Goal: Use online tool/utility: Utilize a website feature to perform a specific function

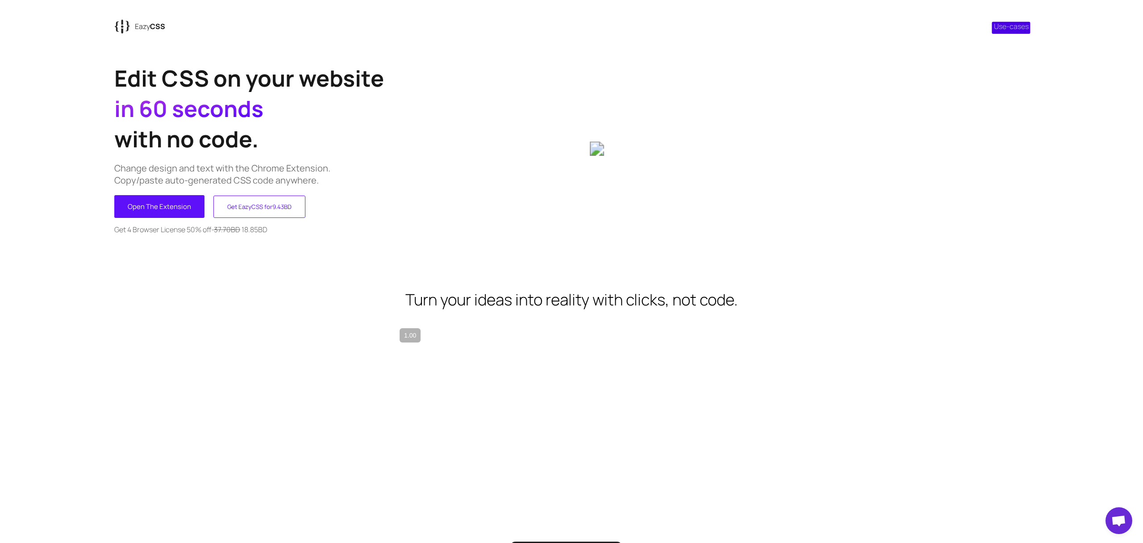
click at [1019, 27] on link "Use-cases" at bounding box center [1011, 26] width 35 height 10
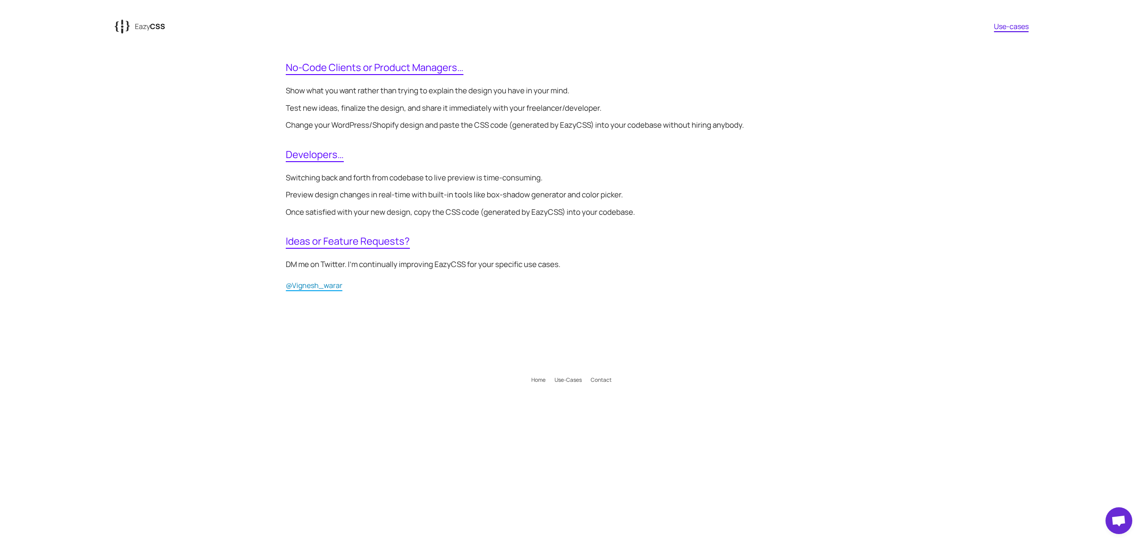
click at [314, 71] on span "No-Code Clients or Product Managers…" at bounding box center [375, 68] width 178 height 14
click at [324, 159] on span "Developers…" at bounding box center [315, 155] width 58 height 14
click at [404, 146] on h2 "Developers…" at bounding box center [572, 155] width 572 height 19
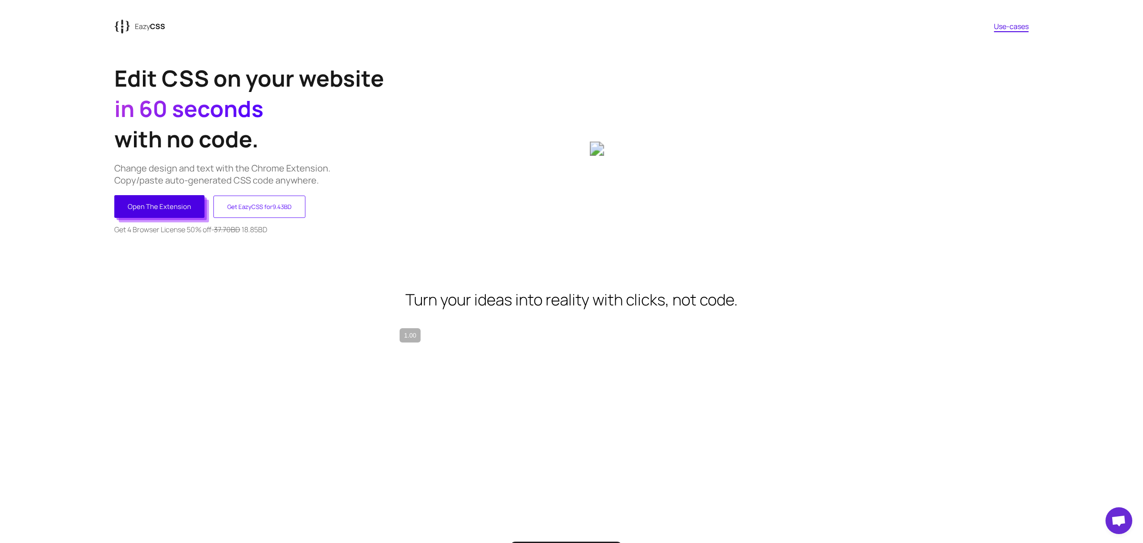
click at [188, 211] on button "Open The Extension" at bounding box center [159, 206] width 90 height 23
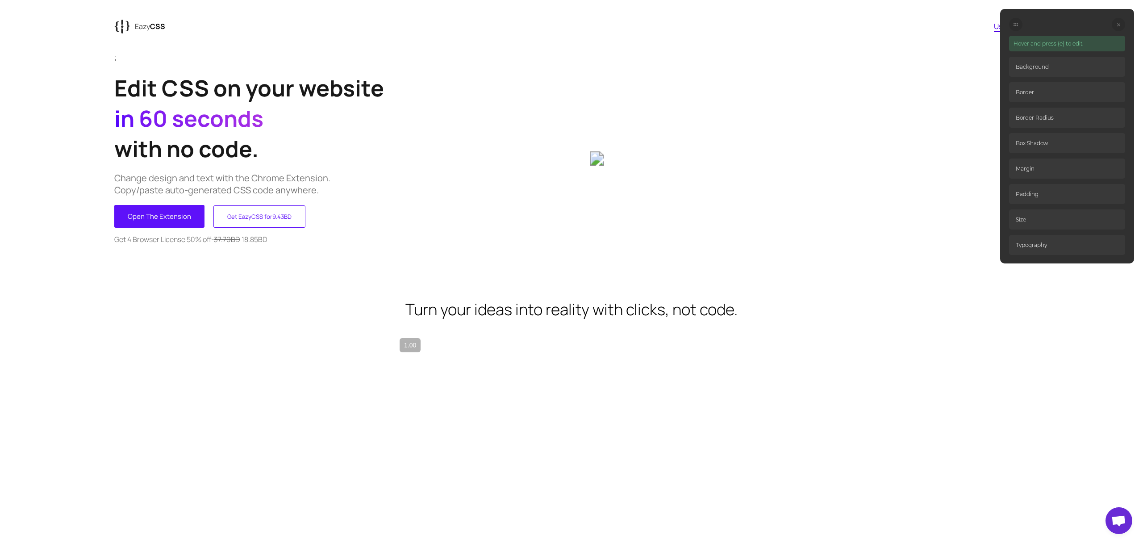
click at [1030, 67] on p "Background" at bounding box center [1067, 67] width 116 height 20
click at [1037, 47] on p "Hover and press (e) to edit" at bounding box center [1067, 44] width 116 height 16
click at [1037, 43] on p "Hover and press (e) to edit" at bounding box center [1067, 44] width 116 height 16
click at [591, 109] on div at bounding box center [809, 159] width 439 height 192
click at [601, 108] on div at bounding box center [809, 159] width 439 height 192
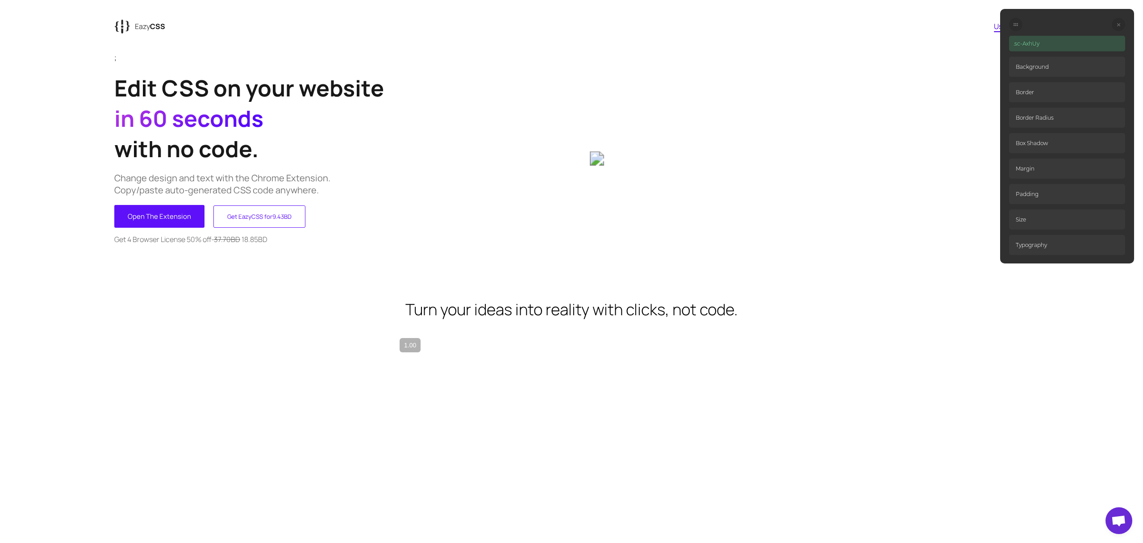
click at [1034, 168] on p "Margin" at bounding box center [1067, 169] width 116 height 20
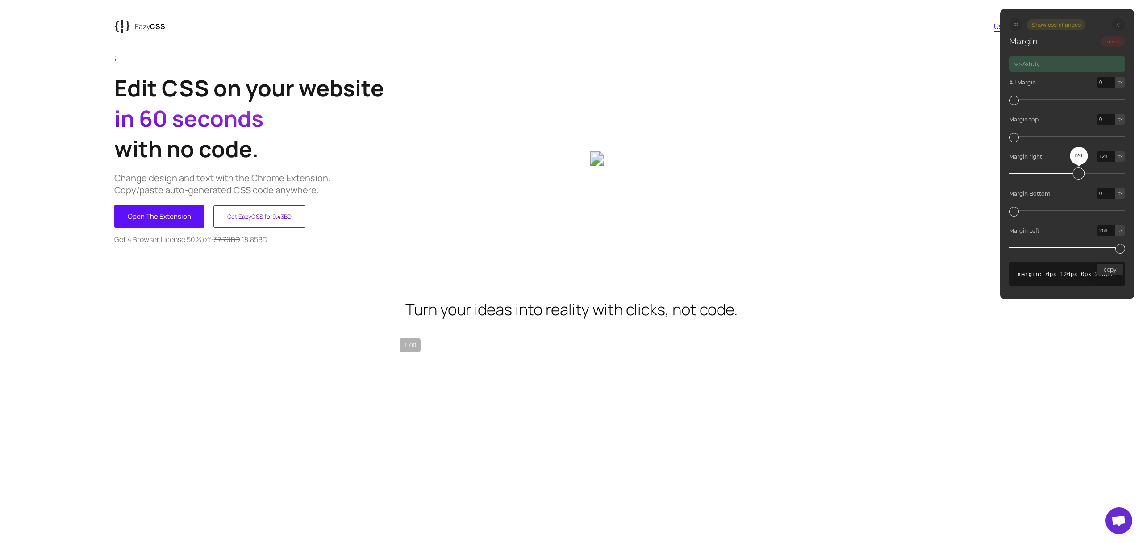
type input "129"
drag, startPoint x: 1119, startPoint y: 172, endPoint x: 1082, endPoint y: 170, distance: 37.1
click at [1082, 170] on div "120" at bounding box center [1079, 173] width 12 height 12
click at [1017, 25] on ellipse at bounding box center [1017, 25] width 1 height 1
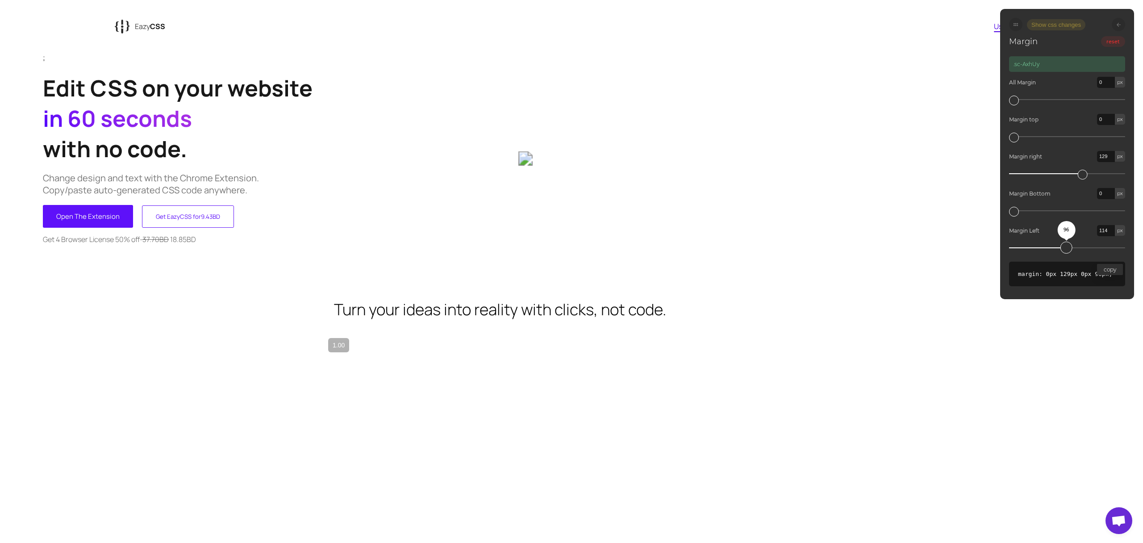
type input "115"
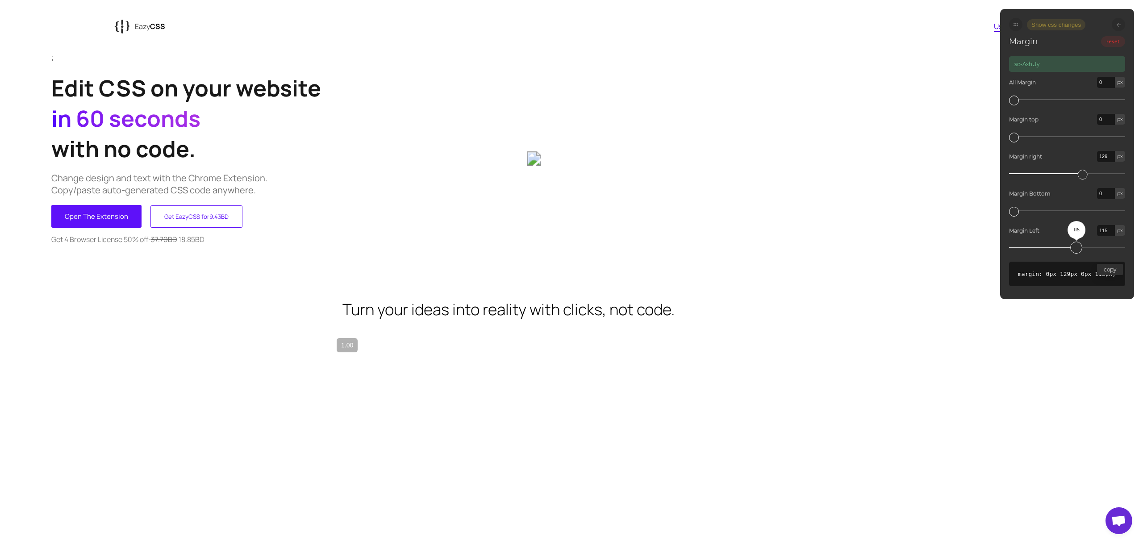
drag, startPoint x: 1115, startPoint y: 247, endPoint x: 1070, endPoint y: 246, distance: 45.1
click at [1070, 246] on div "115" at bounding box center [1076, 248] width 12 height 12
click at [1119, 25] on icon at bounding box center [1119, 25] width 4 height 4
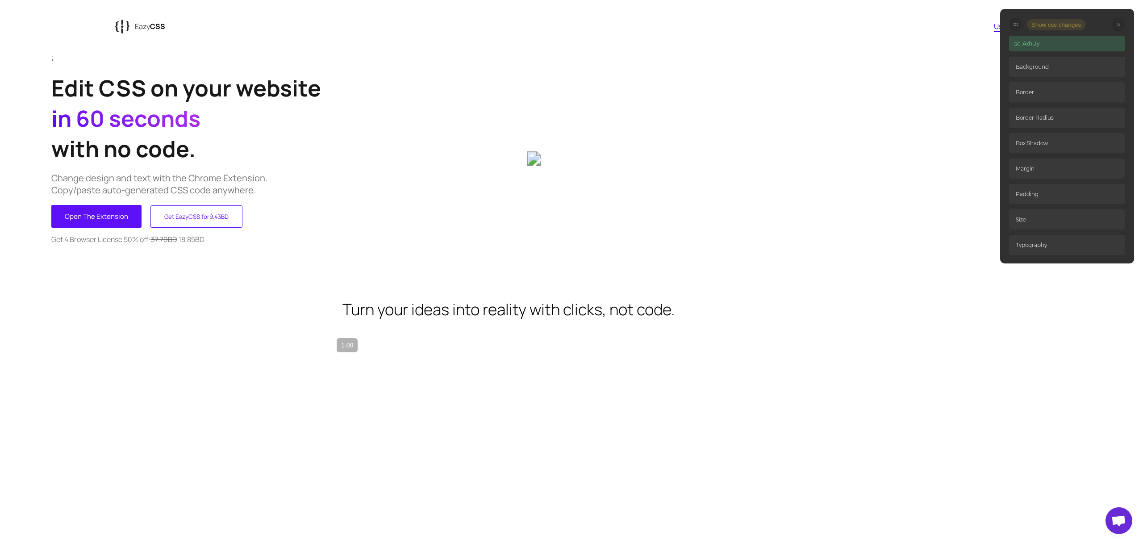
click at [1048, 94] on p "Border" at bounding box center [1067, 92] width 116 height 20
select select "none"
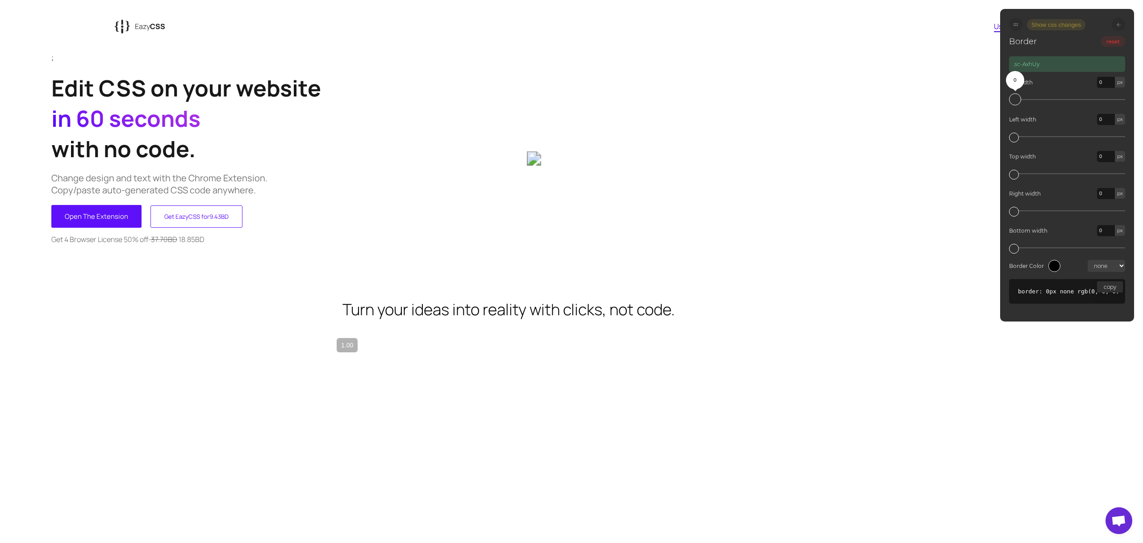
type input "3"
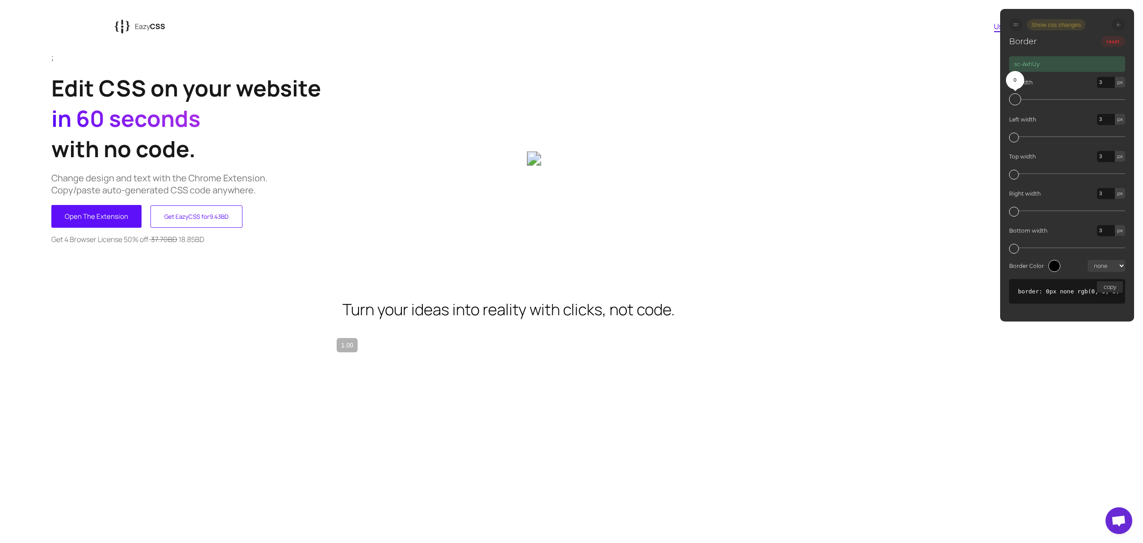
type input "5"
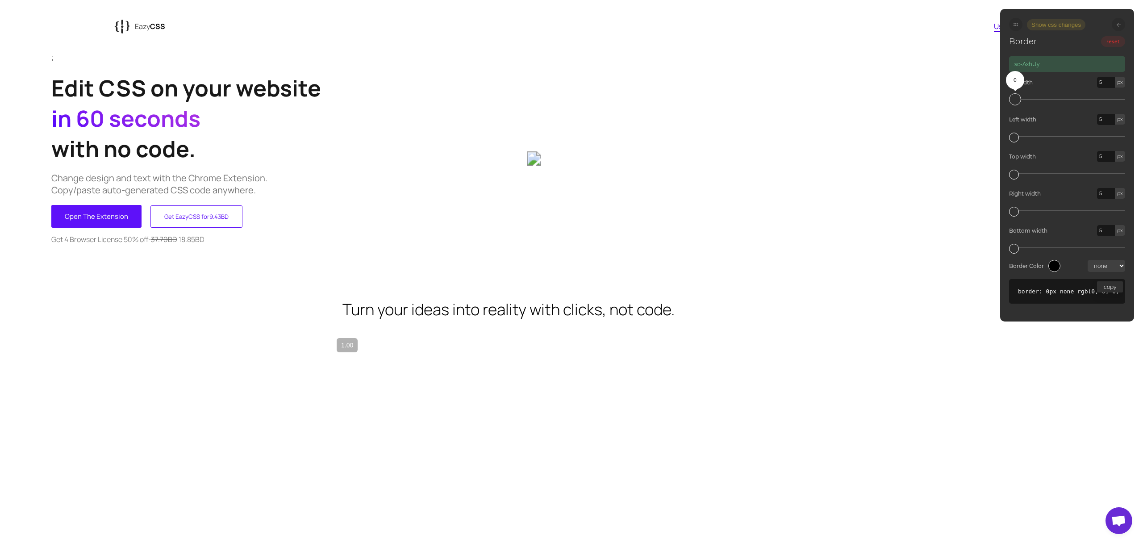
type input "8"
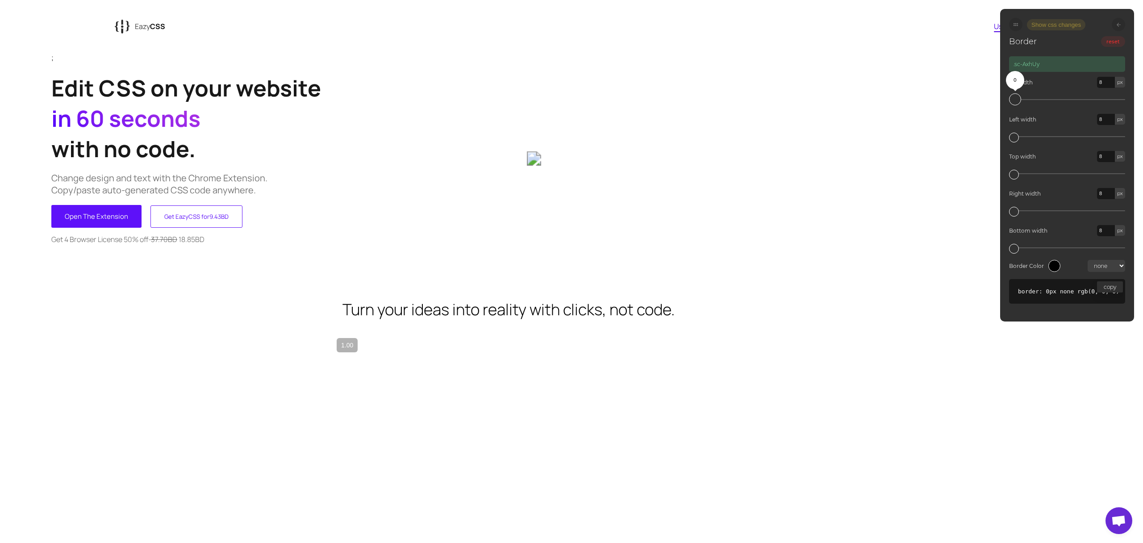
type input "12"
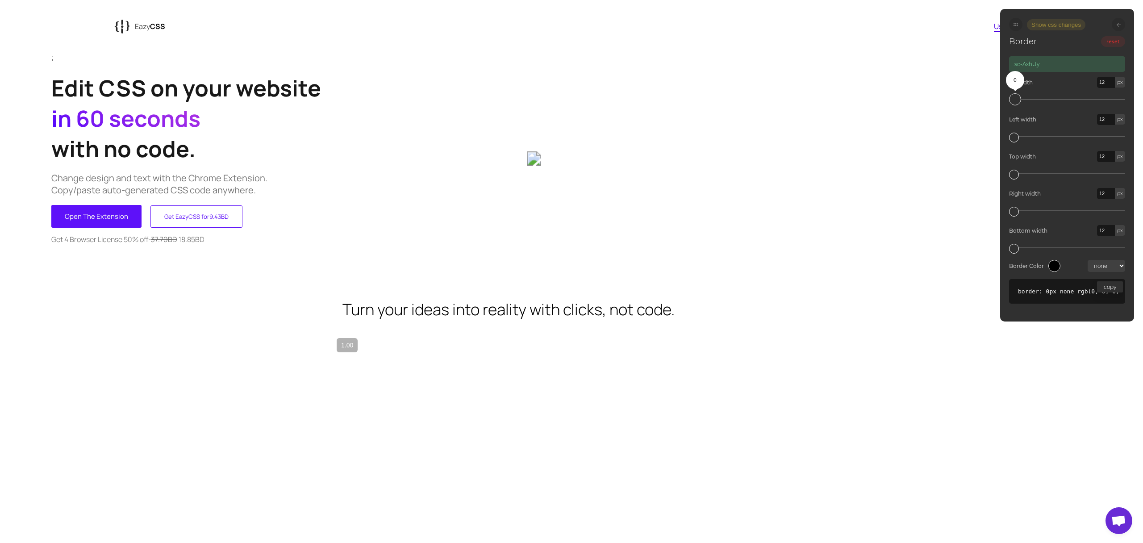
type input "15"
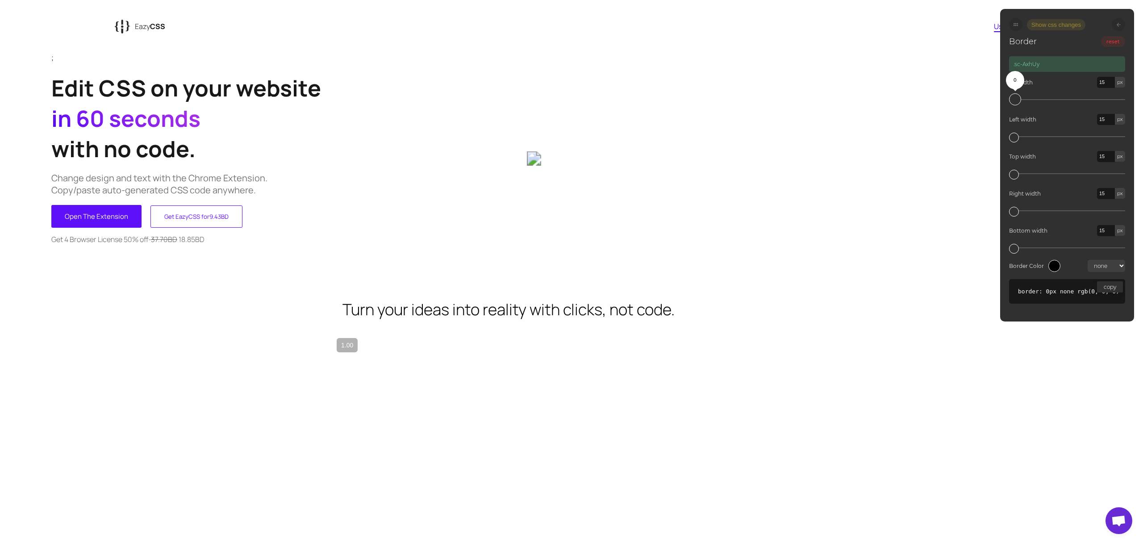
type input "18"
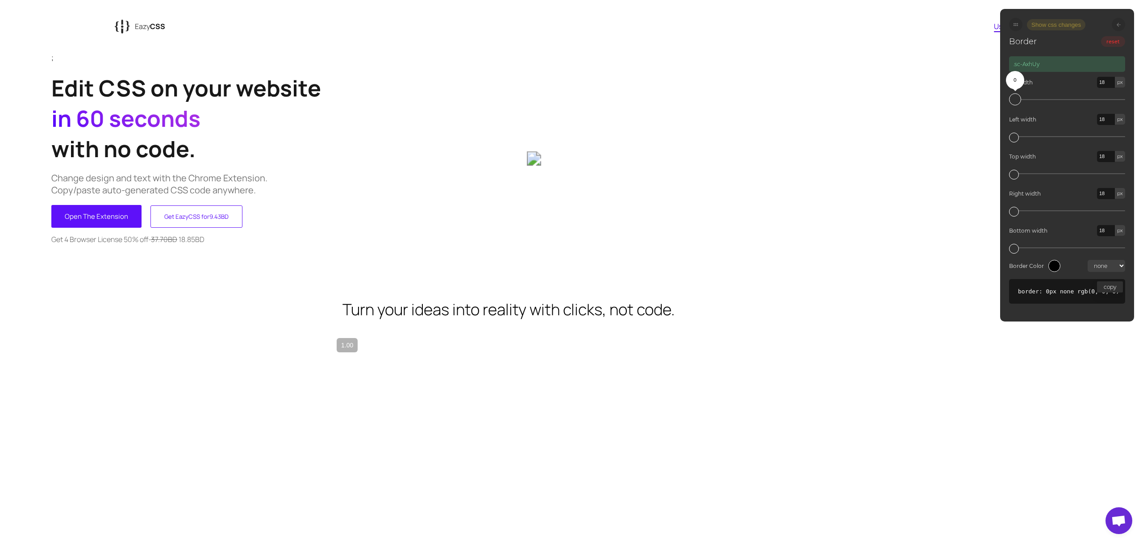
type input "20"
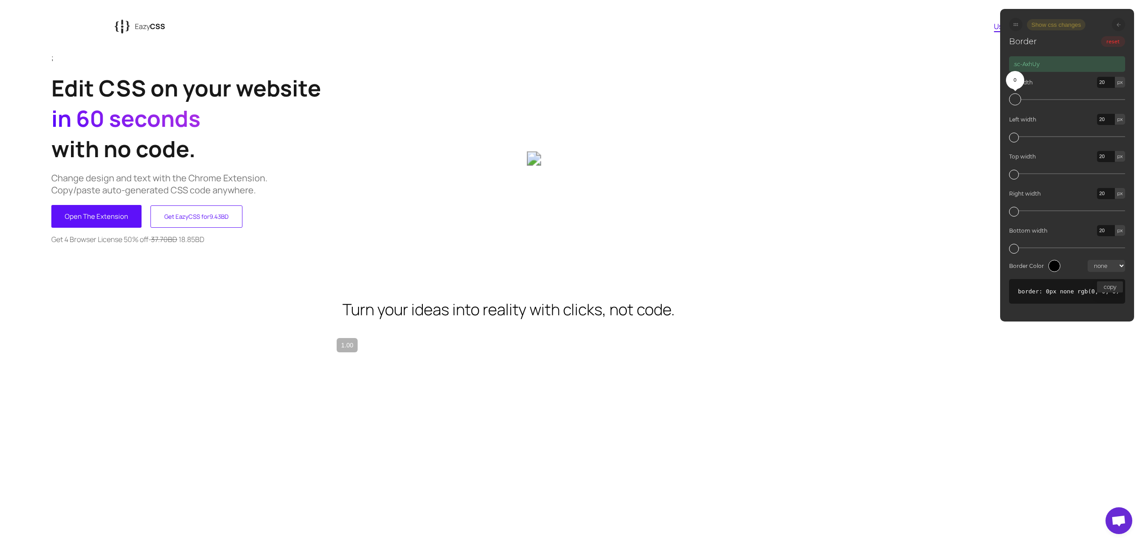
type input "22"
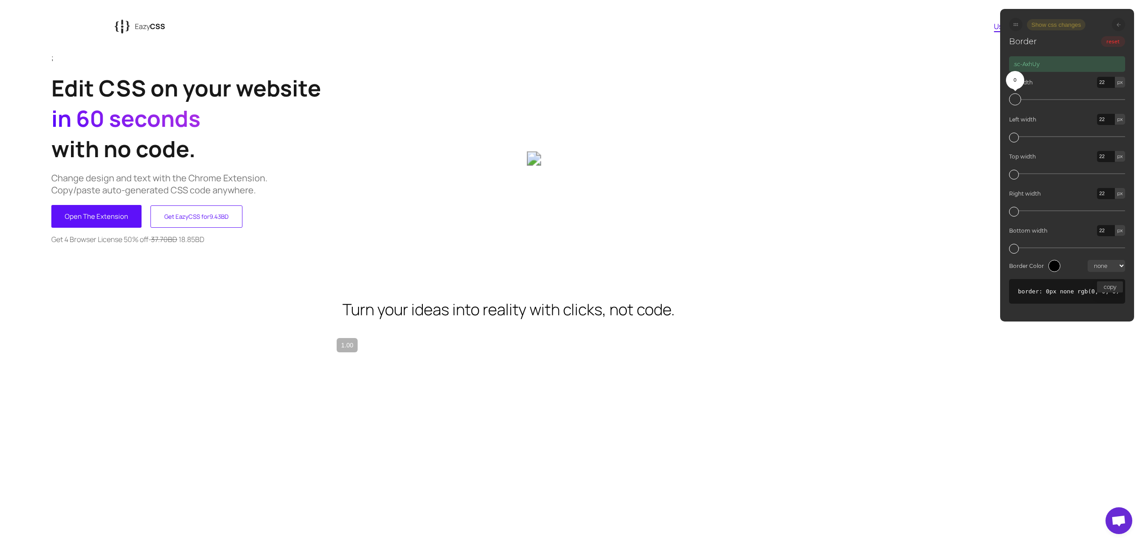
type input "25"
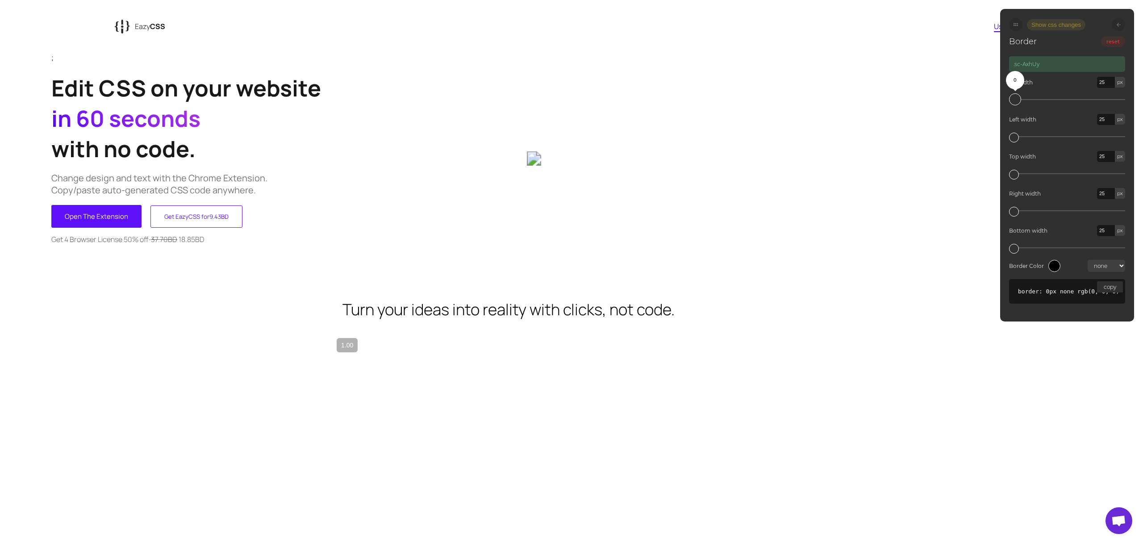
type input "27"
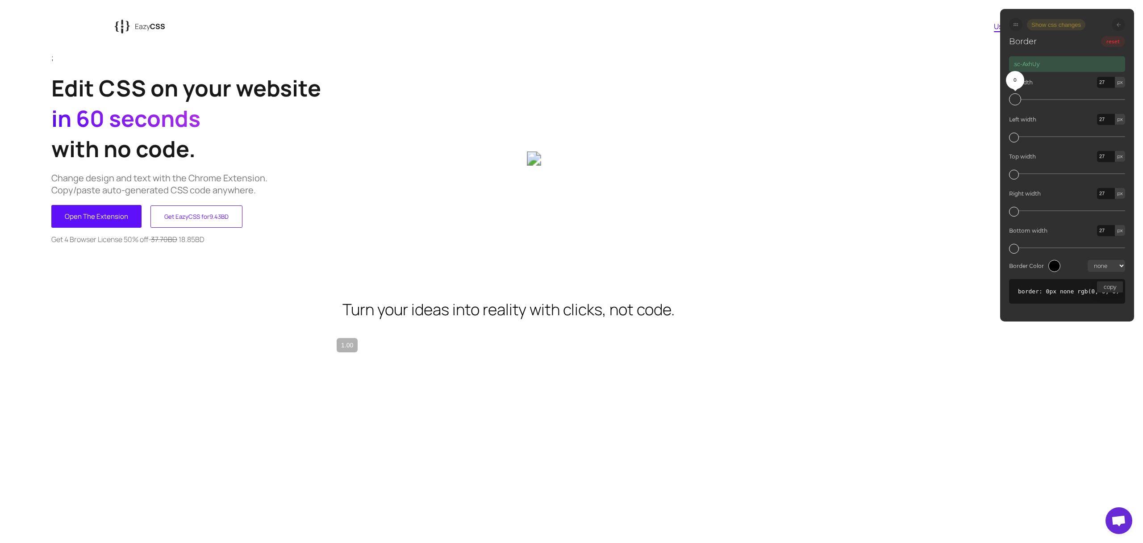
type input "29"
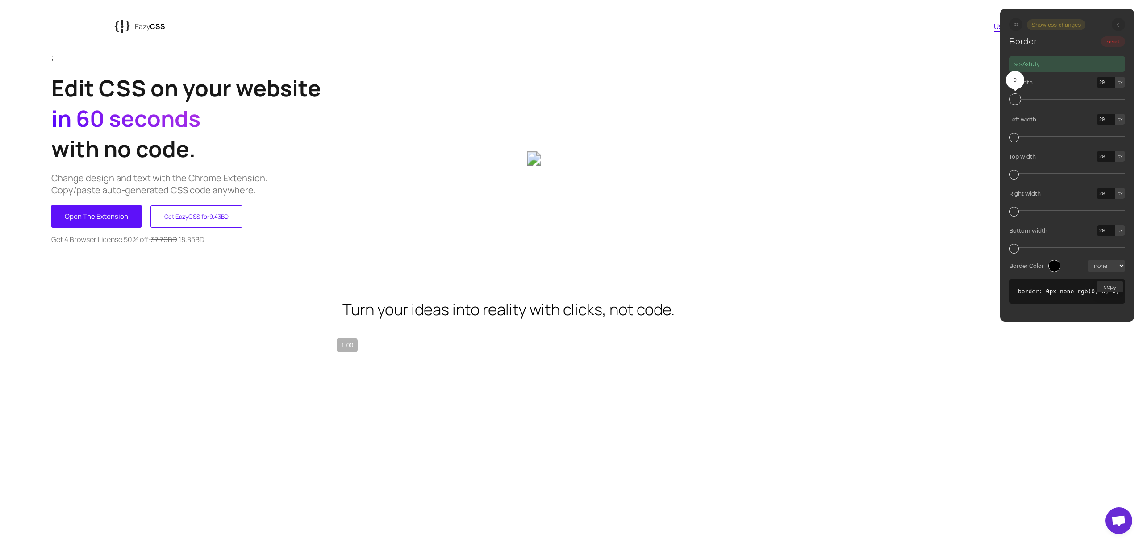
type input "33"
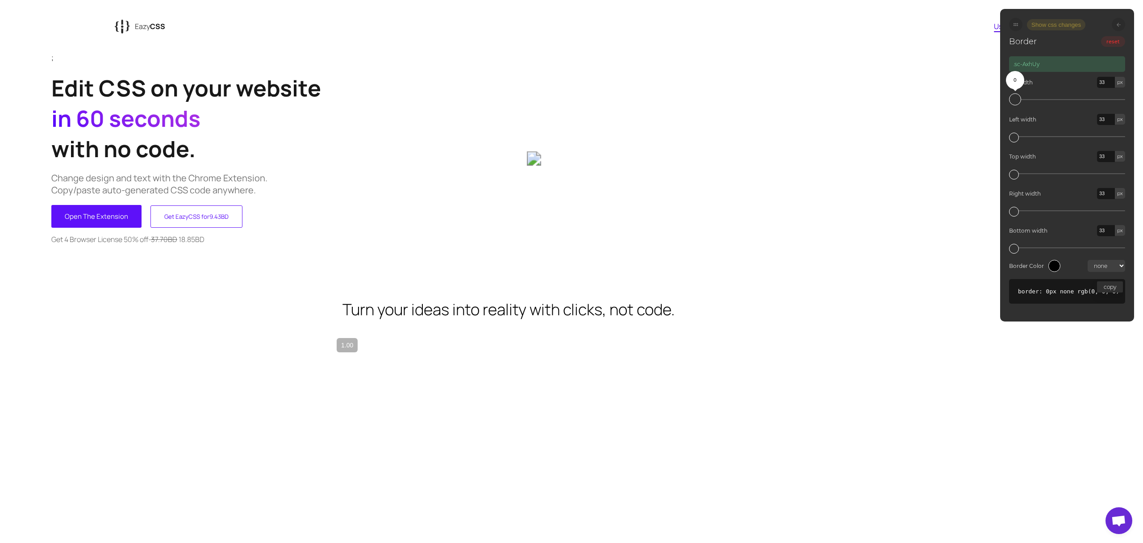
type input "36"
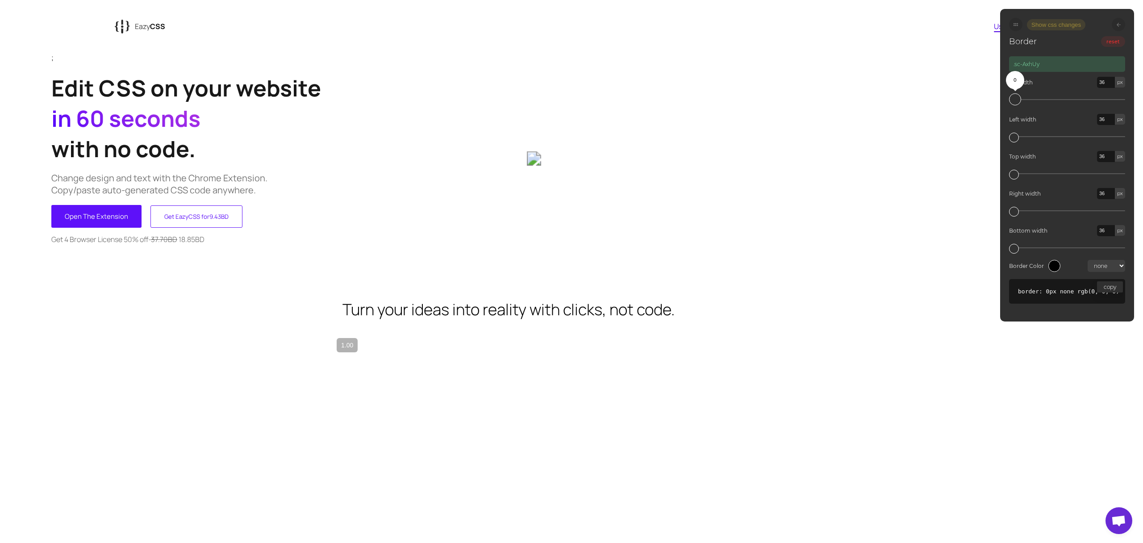
type input "40"
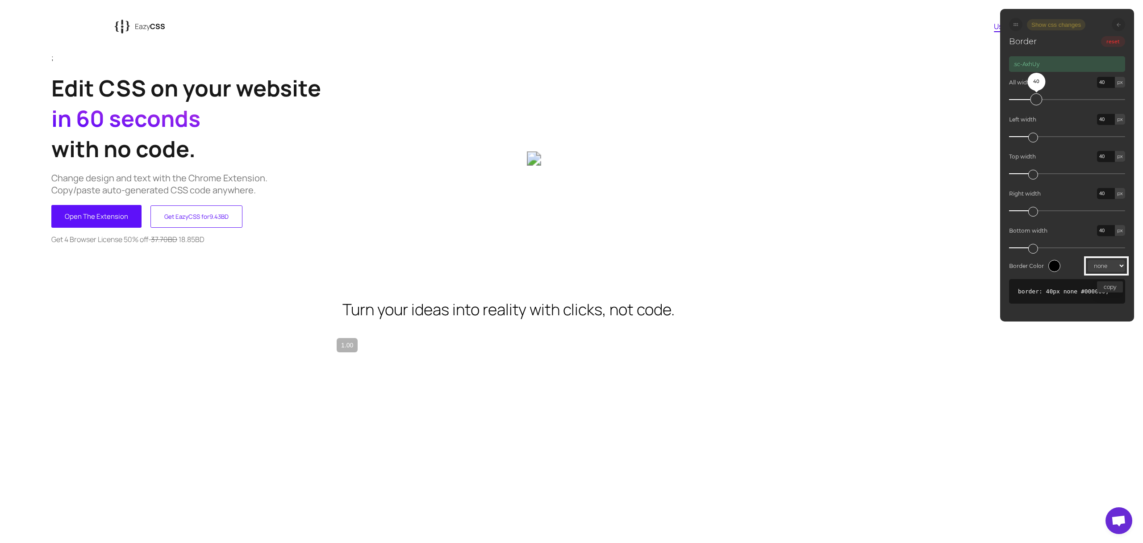
type input "44"
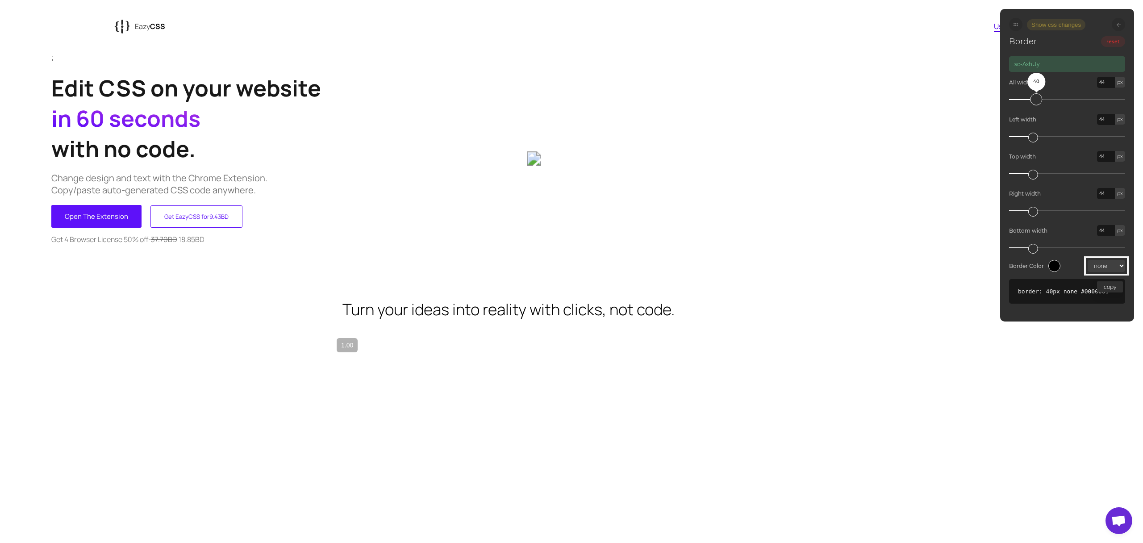
type input "47"
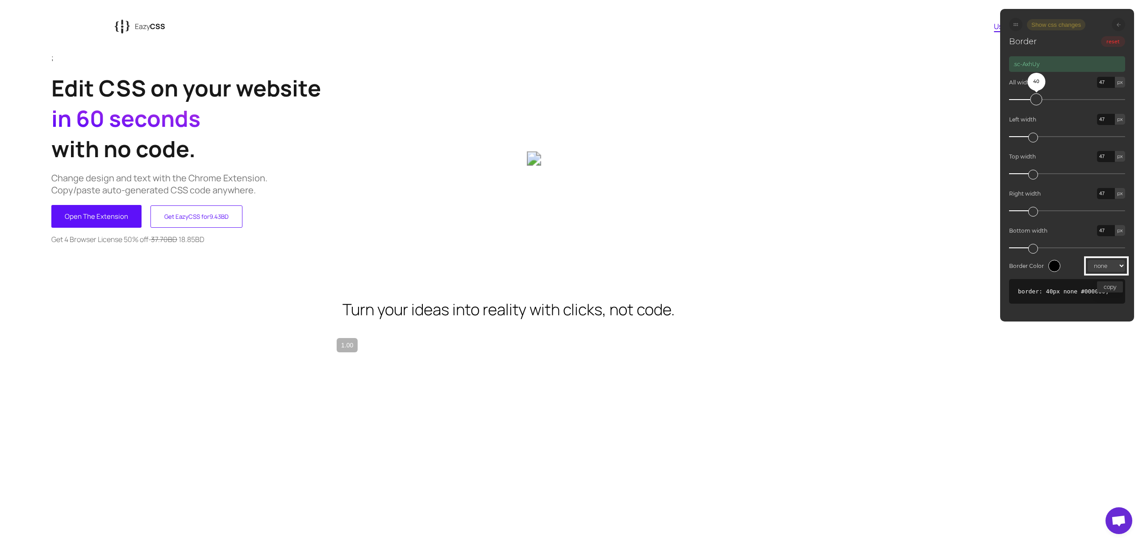
type input "51"
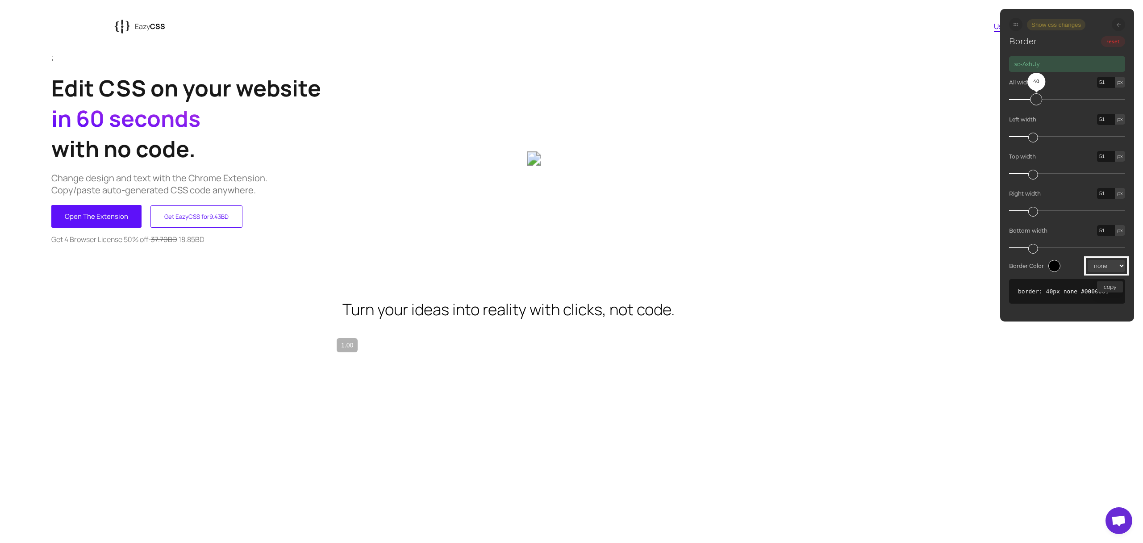
type input "54"
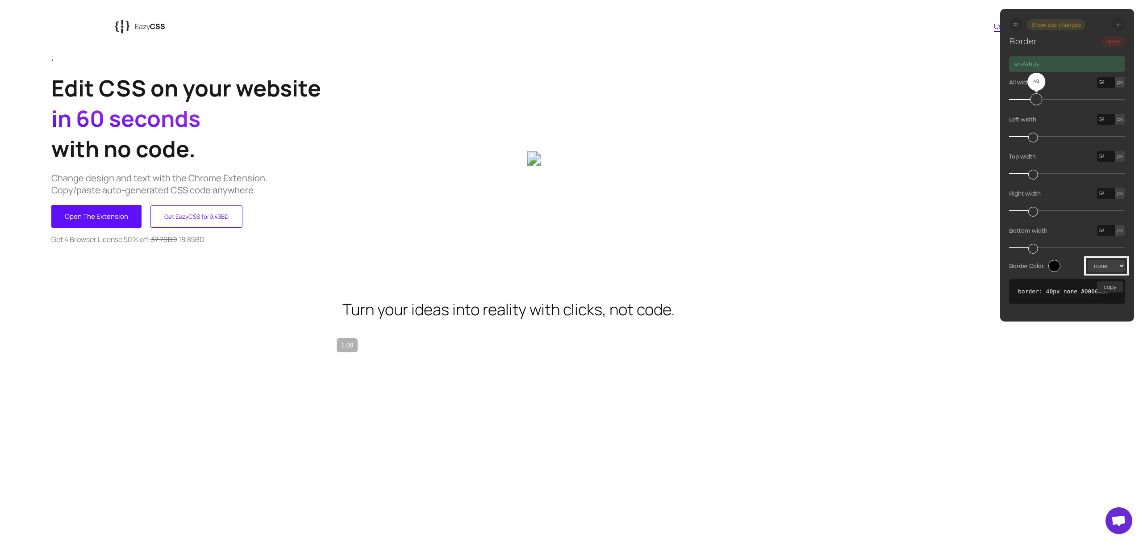
type input "57"
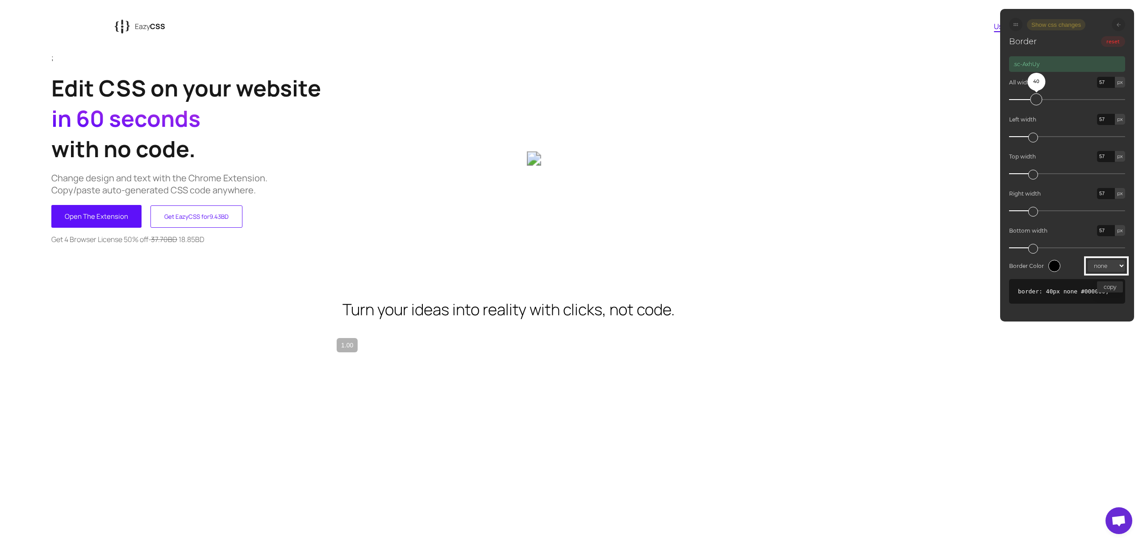
type input "60"
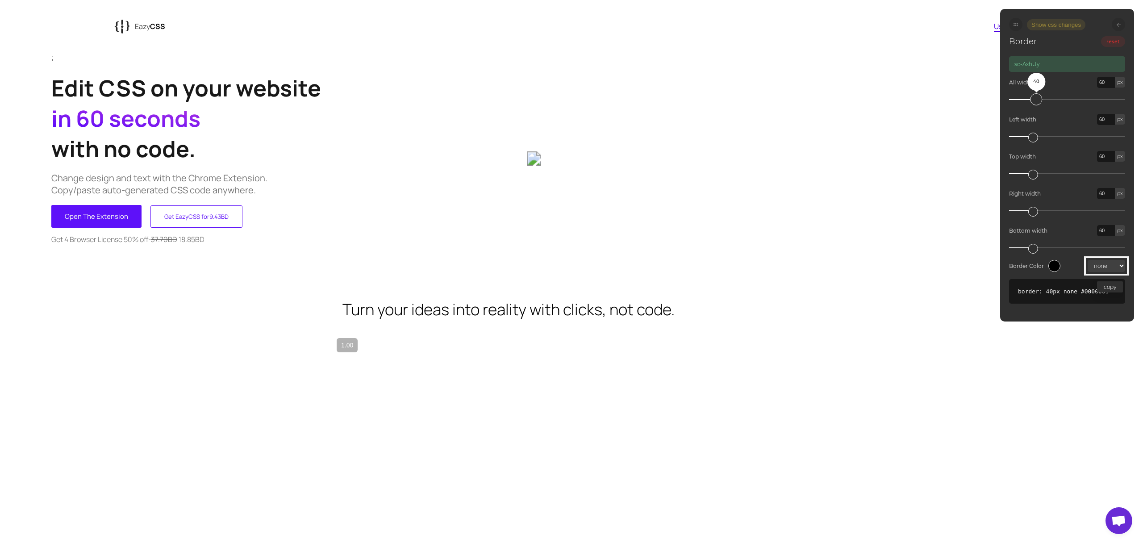
type input "62"
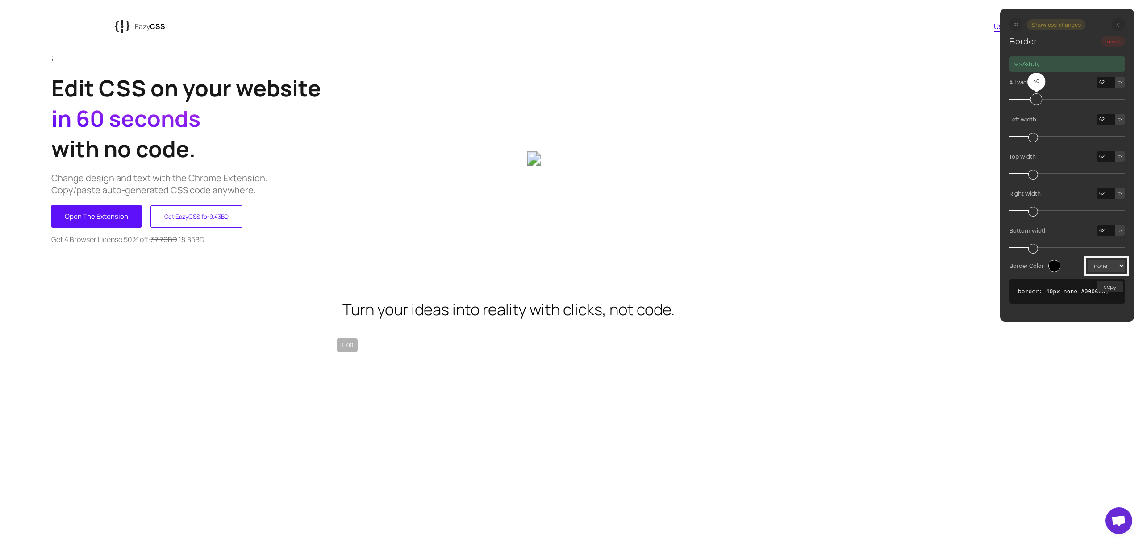
type input "65"
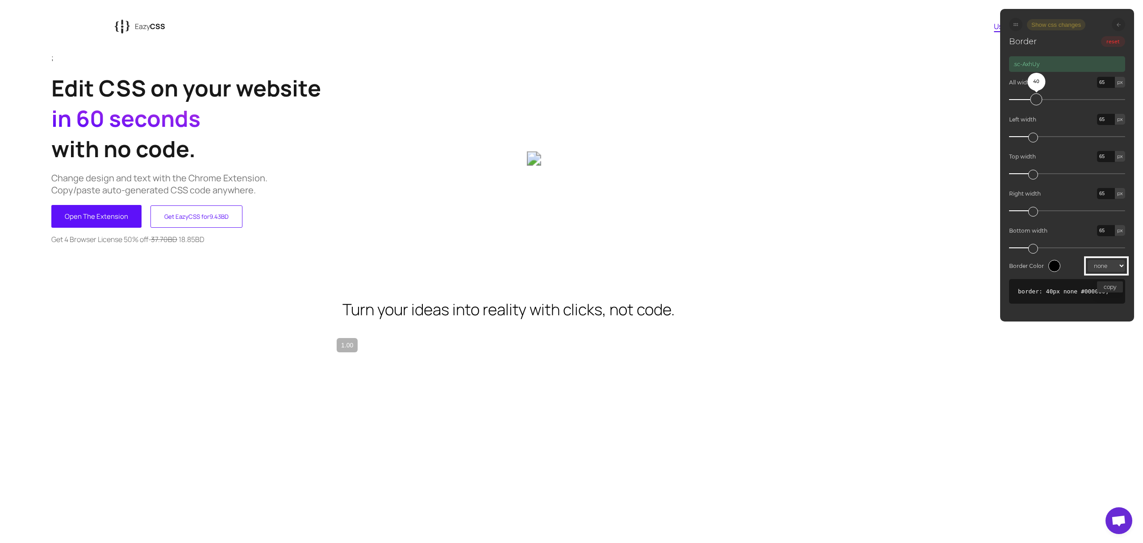
type input "67"
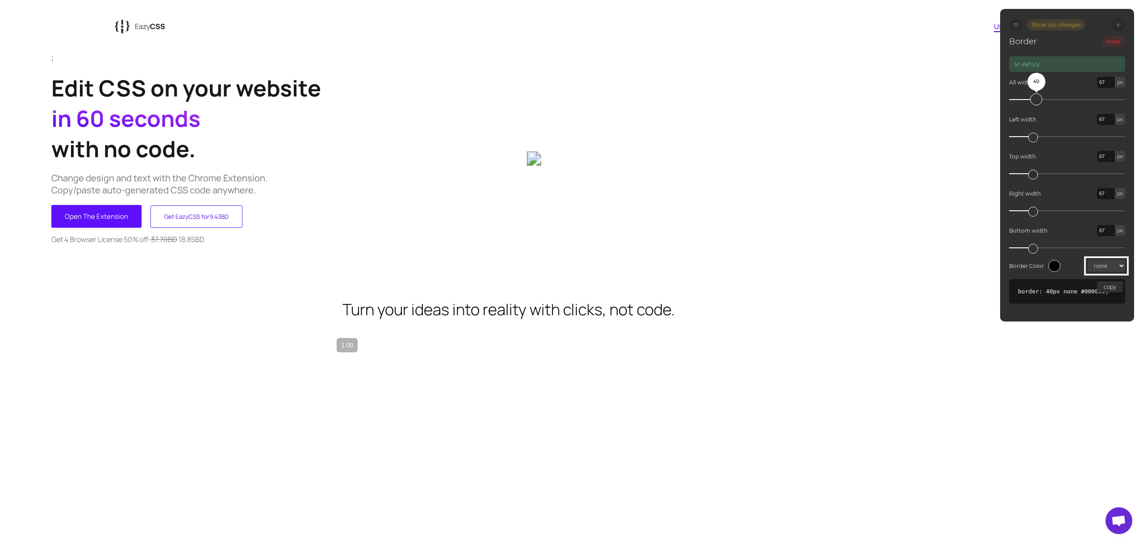
type input "69"
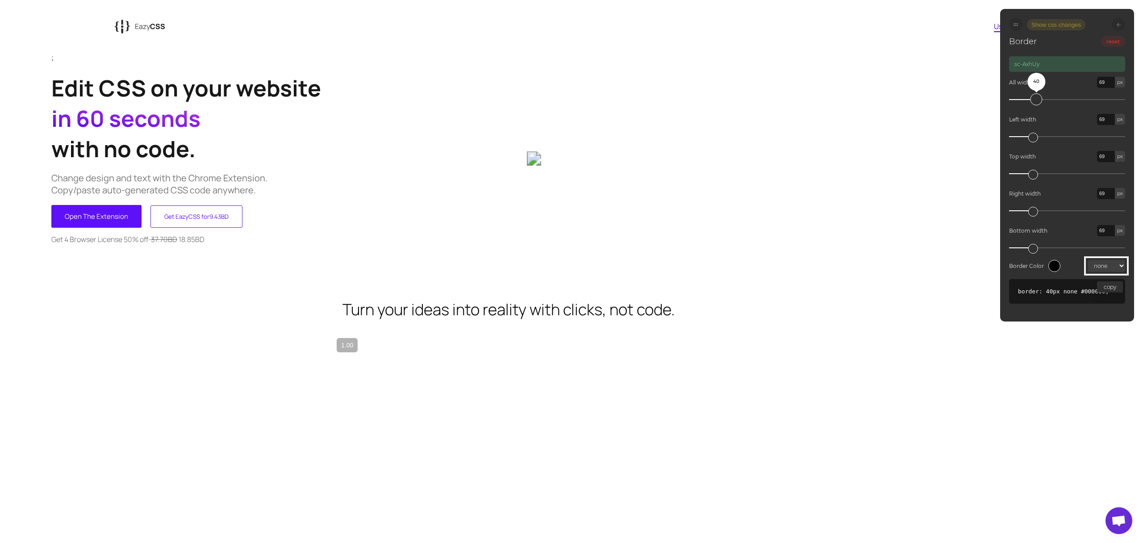
type input "70"
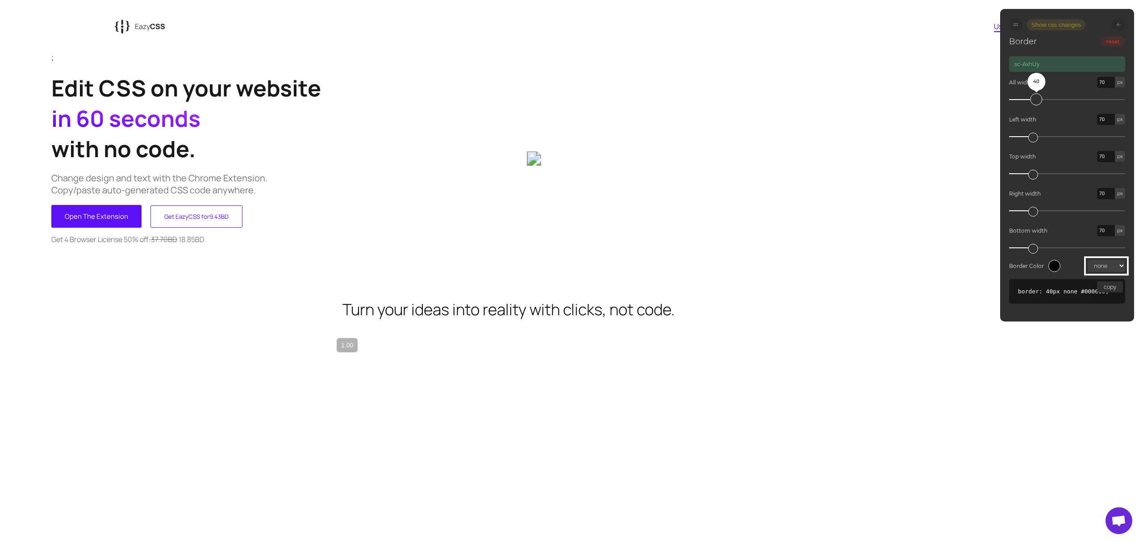
type input "72"
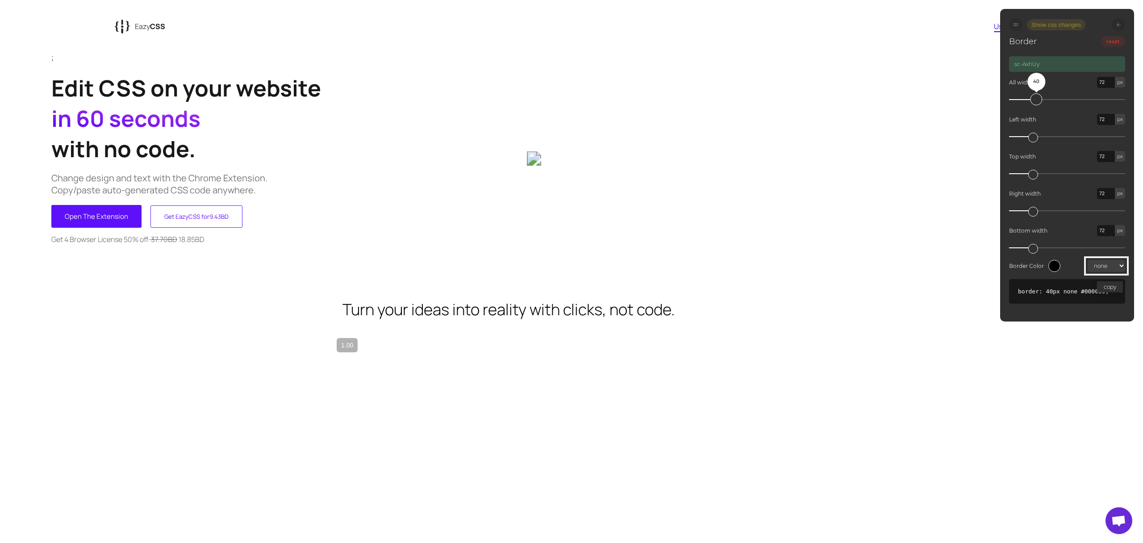
type input "73"
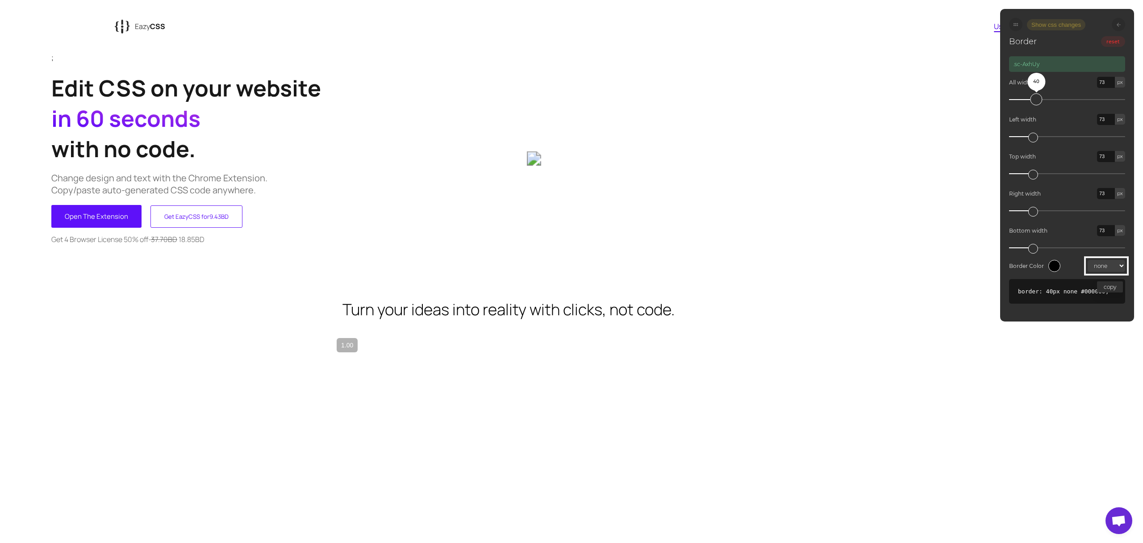
type input "74"
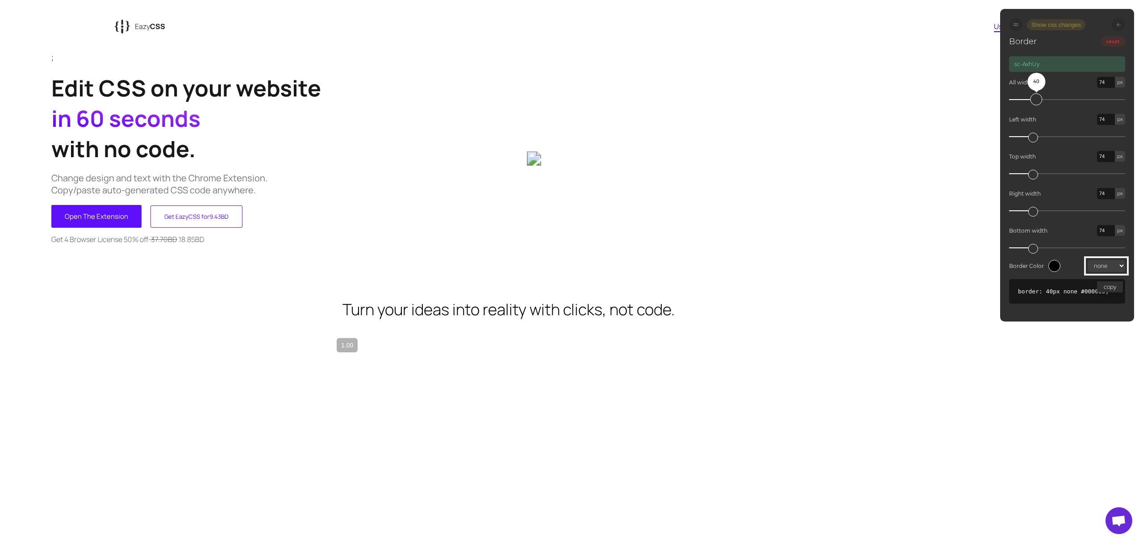
type input "75"
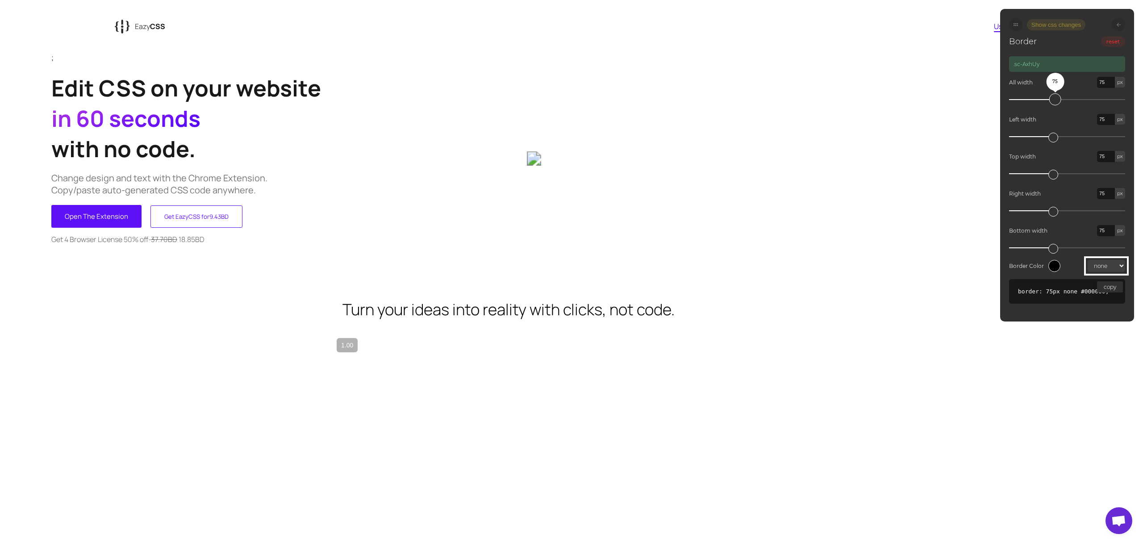
type input "77"
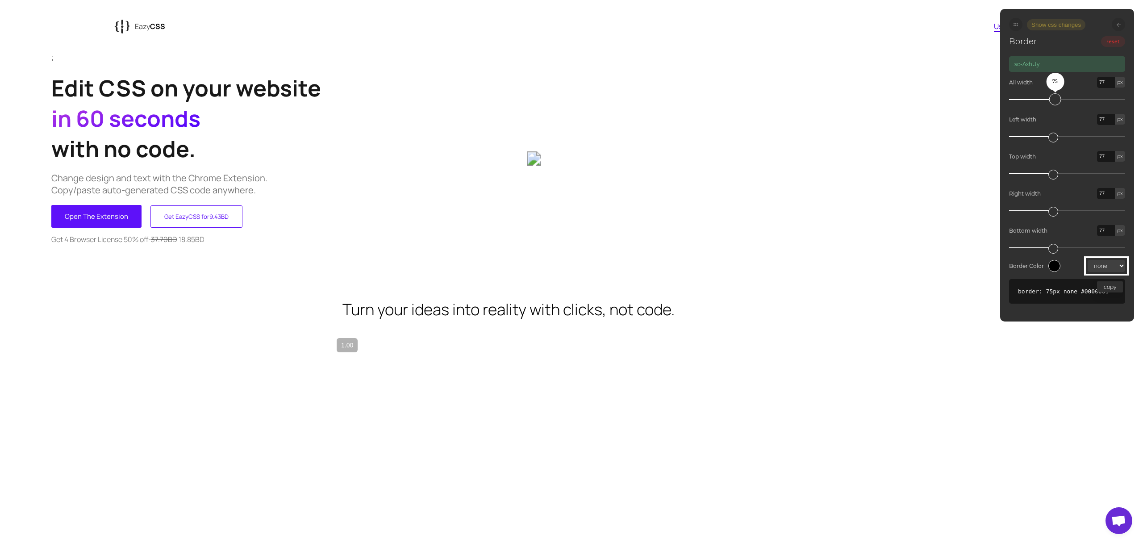
type input "78"
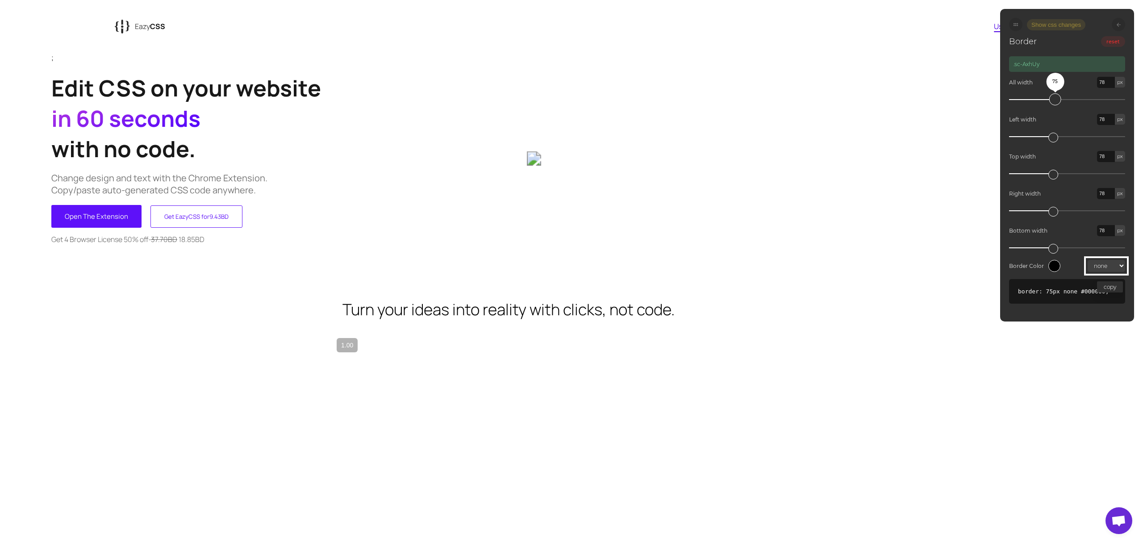
type input "80"
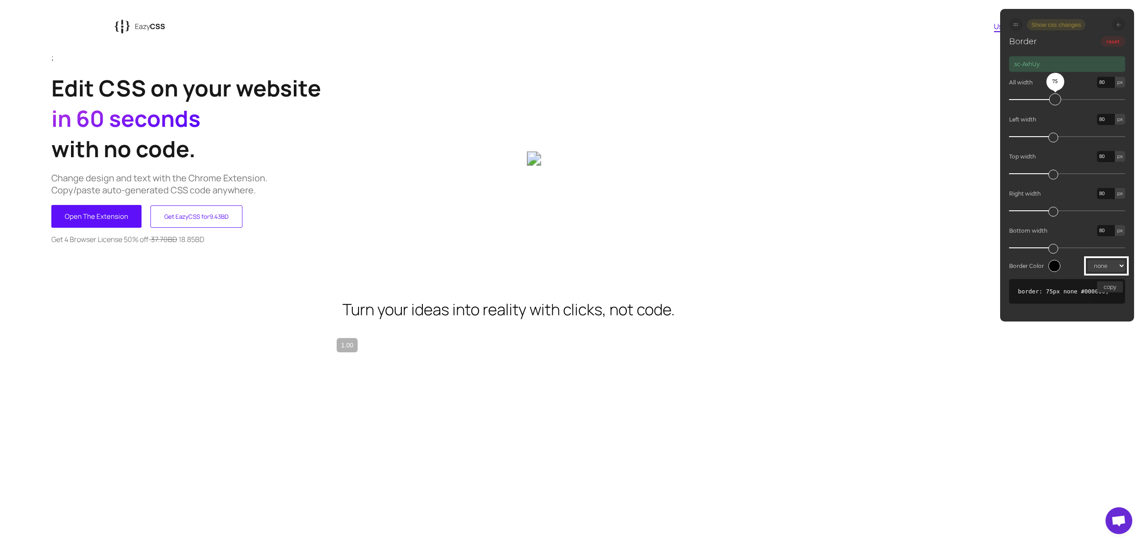
type input "82"
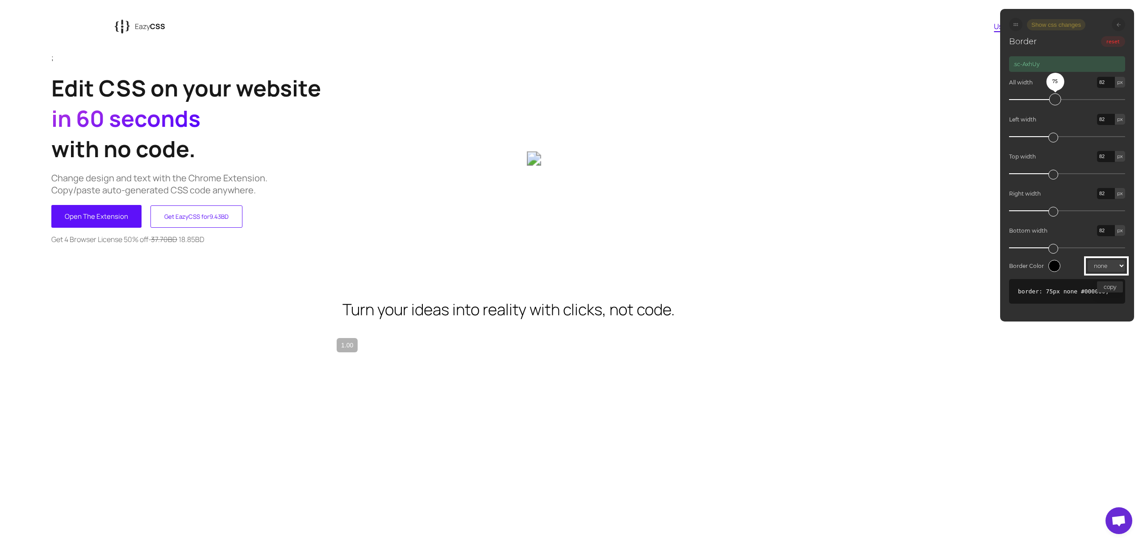
type input "81"
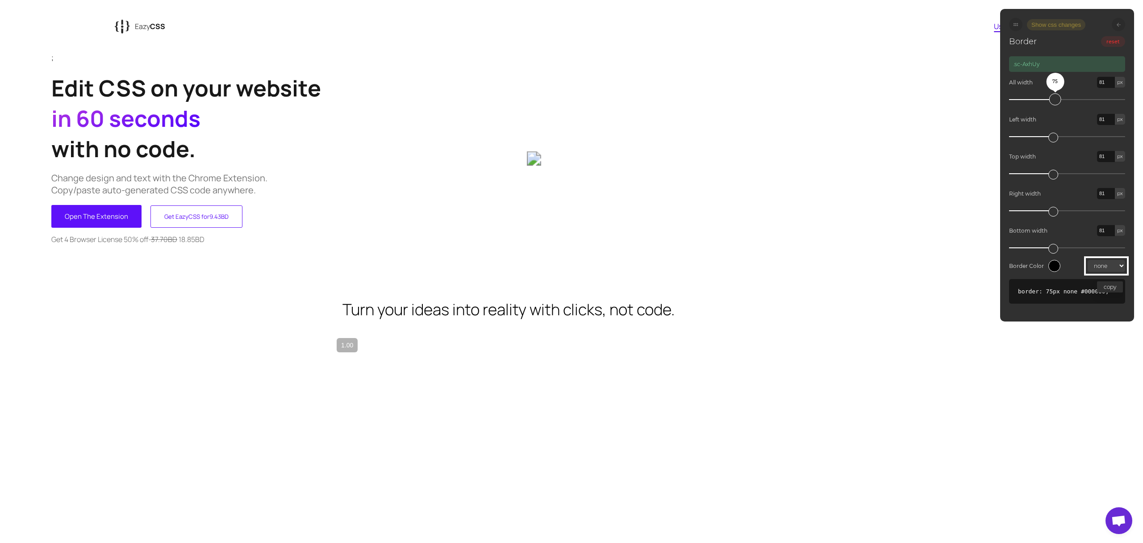
type input "78"
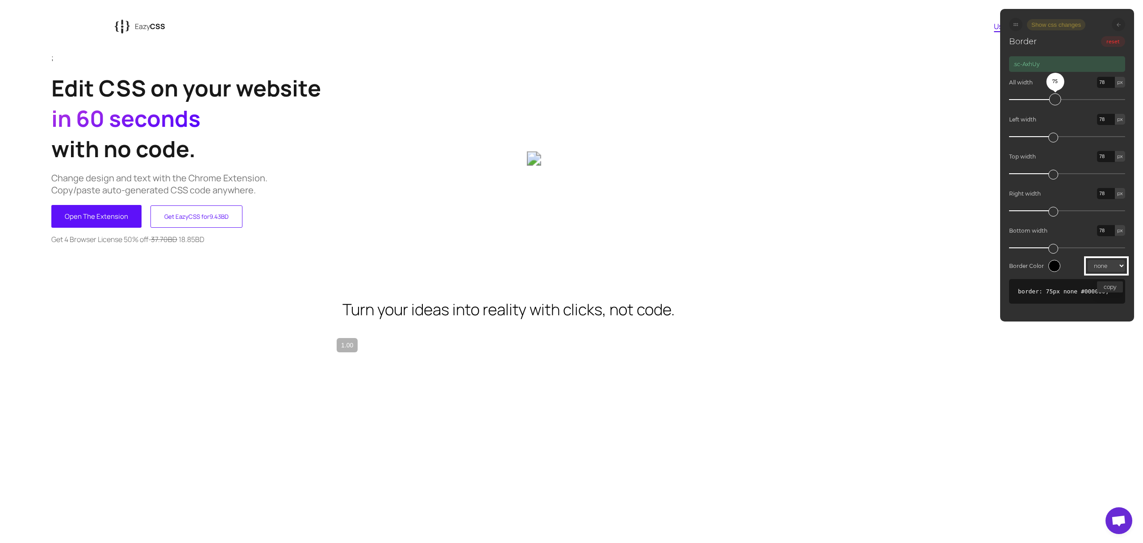
type input "74"
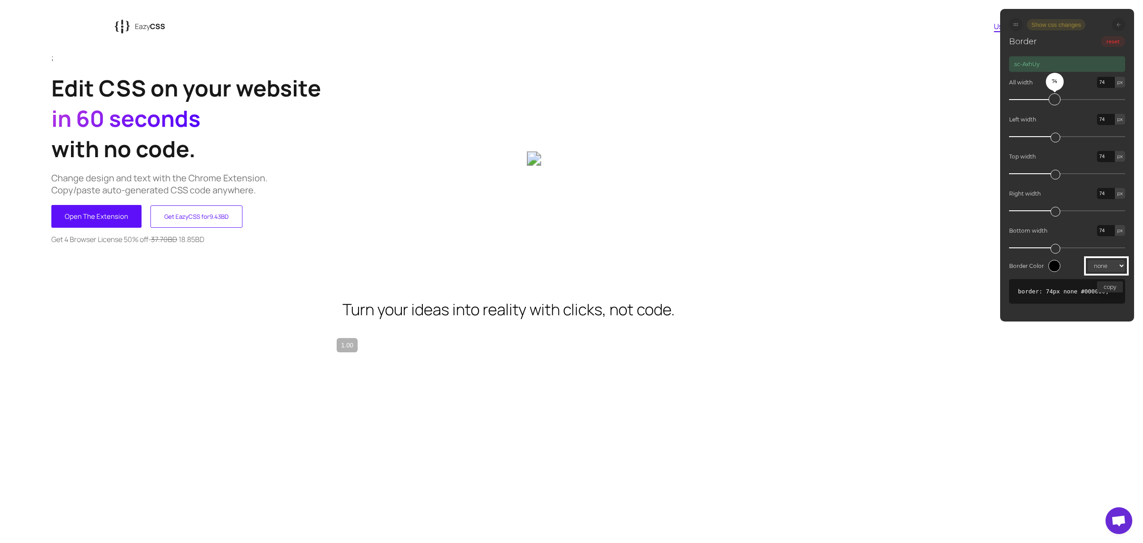
type input "69"
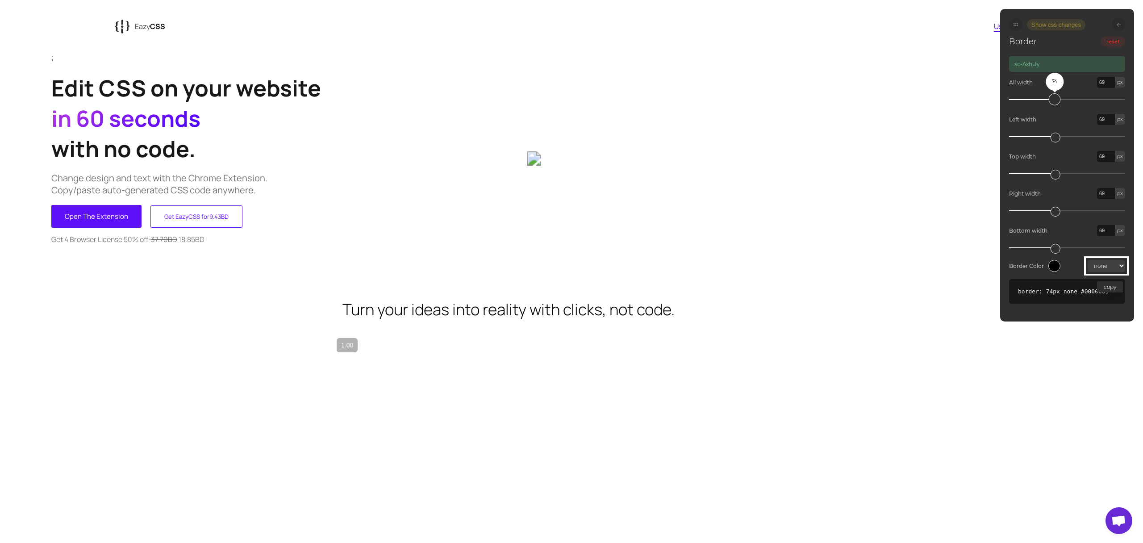
type input "64"
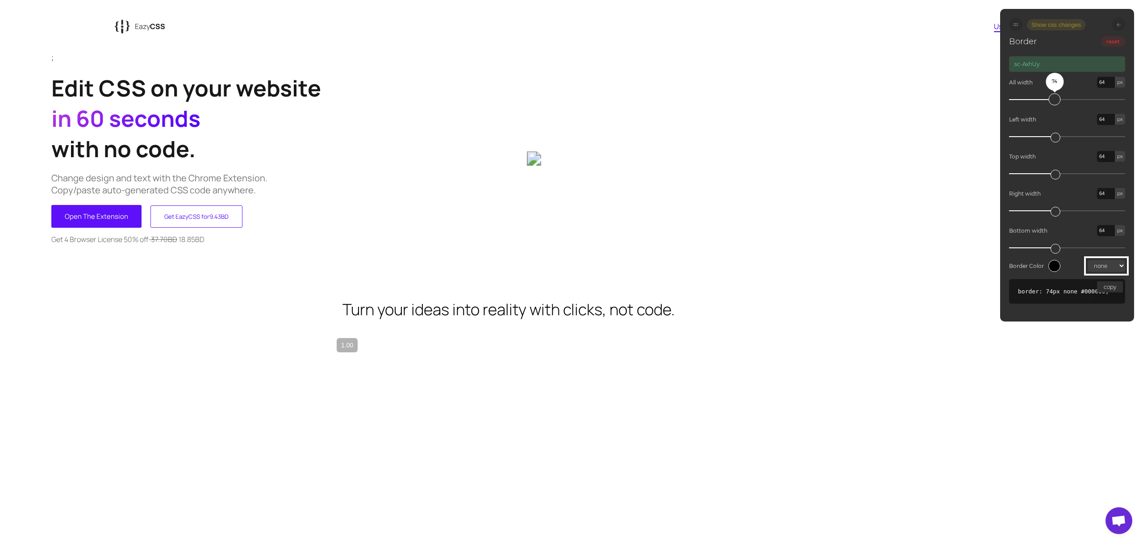
type input "59"
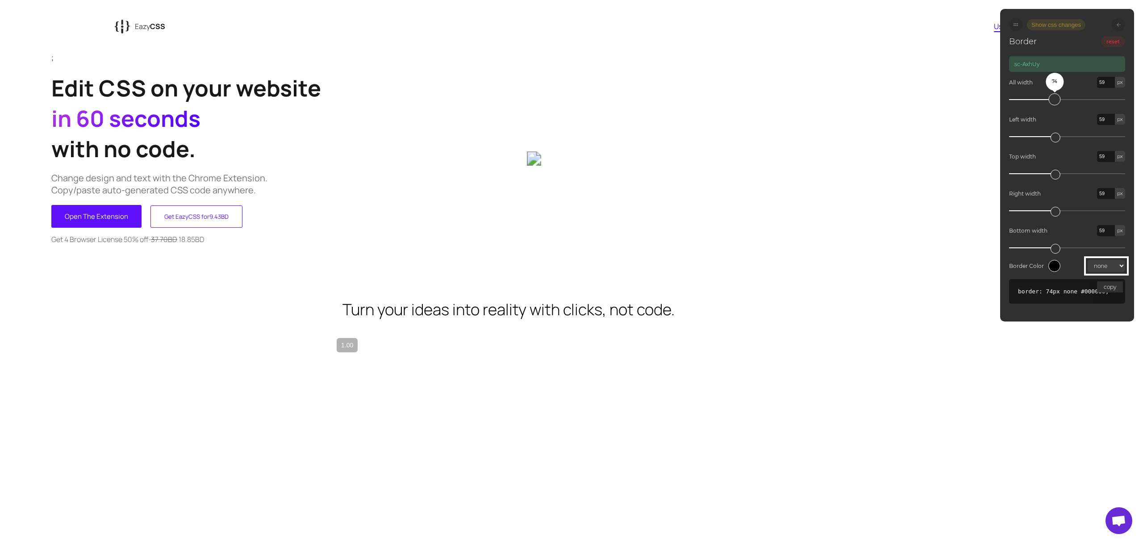
type input "52"
drag, startPoint x: 1018, startPoint y: 100, endPoint x: 1085, endPoint y: 103, distance: 67.0
click at [1085, 103] on div "126" at bounding box center [1082, 99] width 12 height 12
click at [1102, 266] on select "solid dotted dashed double groove inset outset none hidden" at bounding box center [1107, 266] width 38 height 12
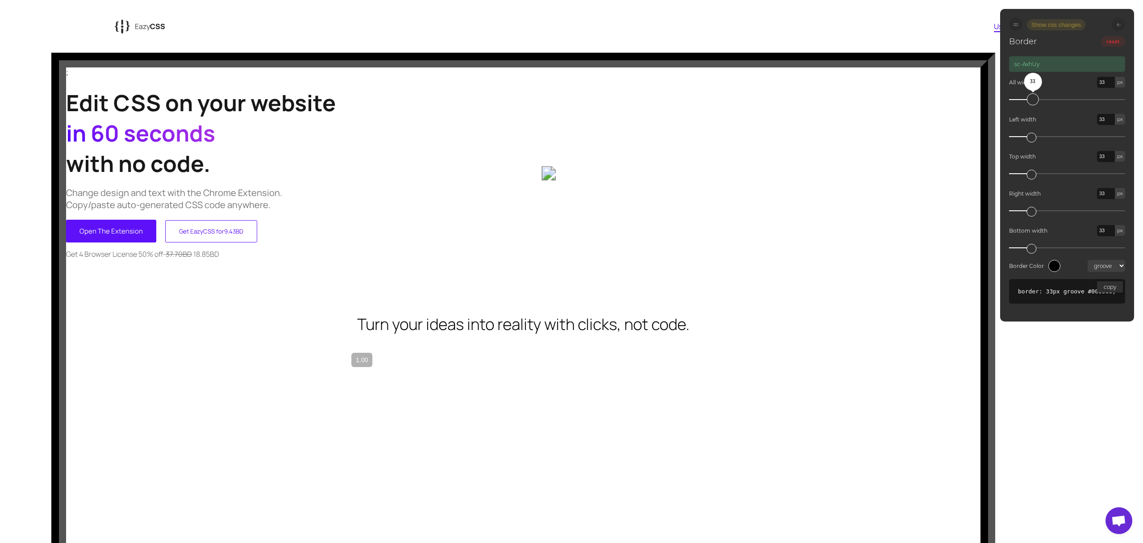
drag, startPoint x: 1082, startPoint y: 101, endPoint x: 1033, endPoint y: 102, distance: 49.1
click at [1033, 102] on div "33" at bounding box center [1033, 99] width 12 height 12
click at [1115, 25] on div at bounding box center [1118, 24] width 13 height 13
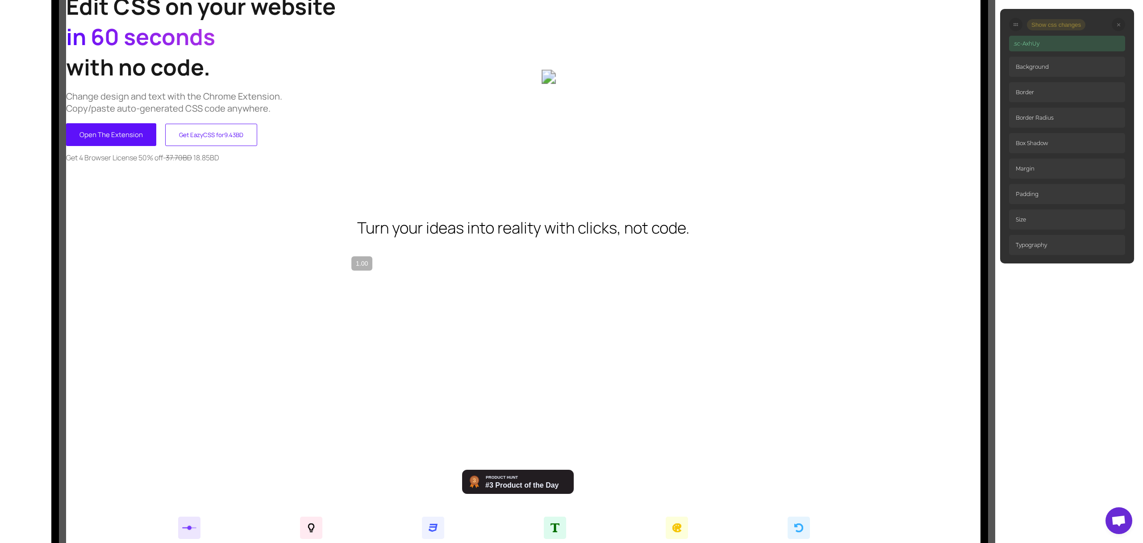
scroll to position [102, 0]
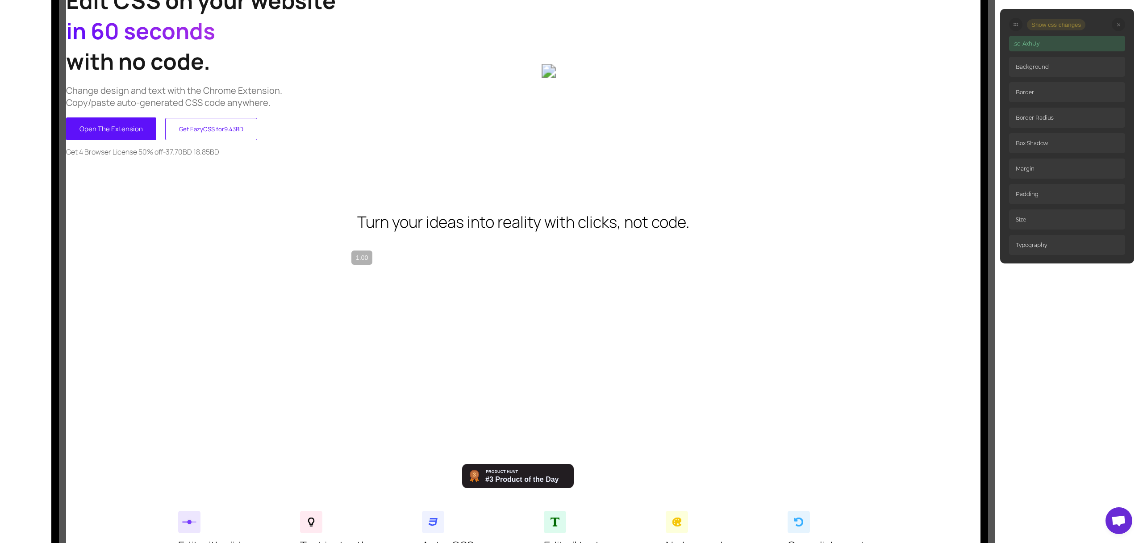
click at [1052, 241] on p "Typography" at bounding box center [1067, 245] width 116 height 20
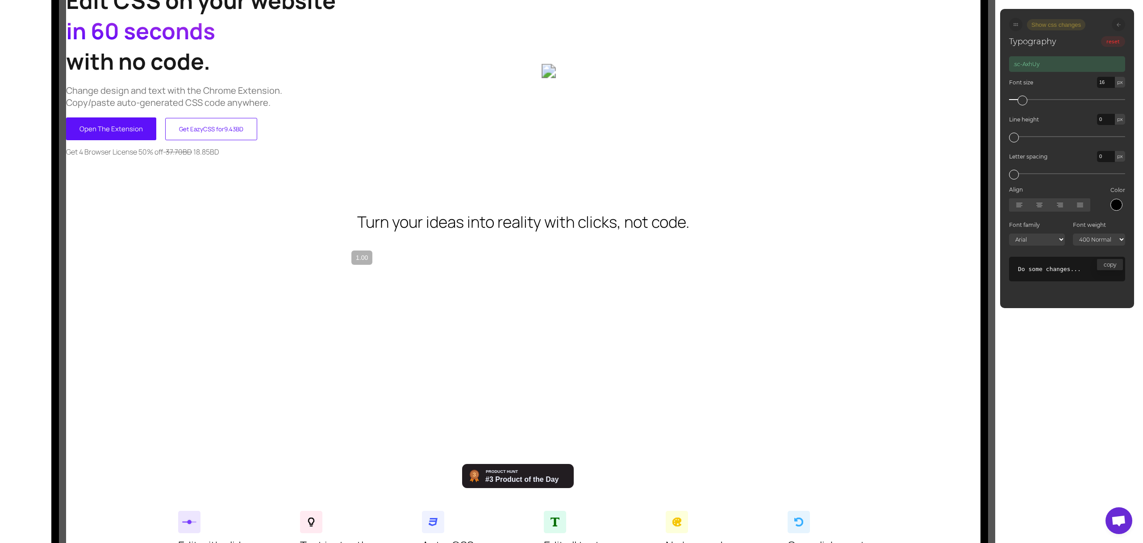
click at [1055, 267] on pre "Do some changes..." at bounding box center [1067, 269] width 98 height 7
click at [1078, 268] on pre "Do some changes..." at bounding box center [1067, 269] width 98 height 7
click at [1105, 263] on button "copy" at bounding box center [1110, 264] width 26 height 11
click at [1061, 266] on pre "Do some changes..." at bounding box center [1067, 269] width 98 height 7
click at [1107, 239] on select "100 Thin 200 Extra Light 300 Light 400 Normal 500 Medium 600 Semi Bold 700 Bold…" at bounding box center [1099, 240] width 52 height 12
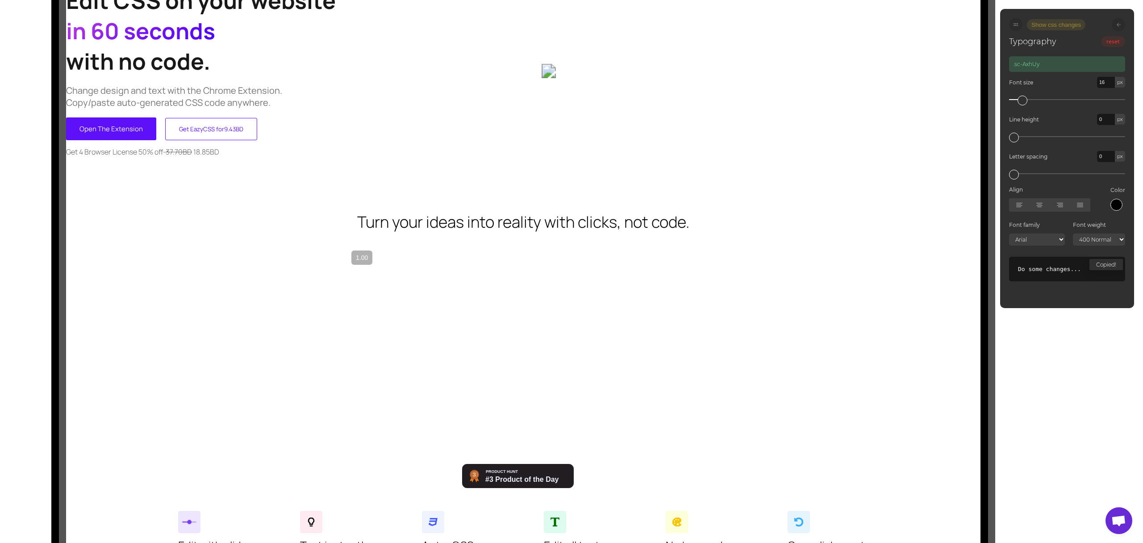
click at [1052, 241] on select "Arial Arial Black Comic Sans MS Impact Lucida Sans Unicode Tahoma Trebuchet MS …" at bounding box center [1037, 240] width 56 height 12
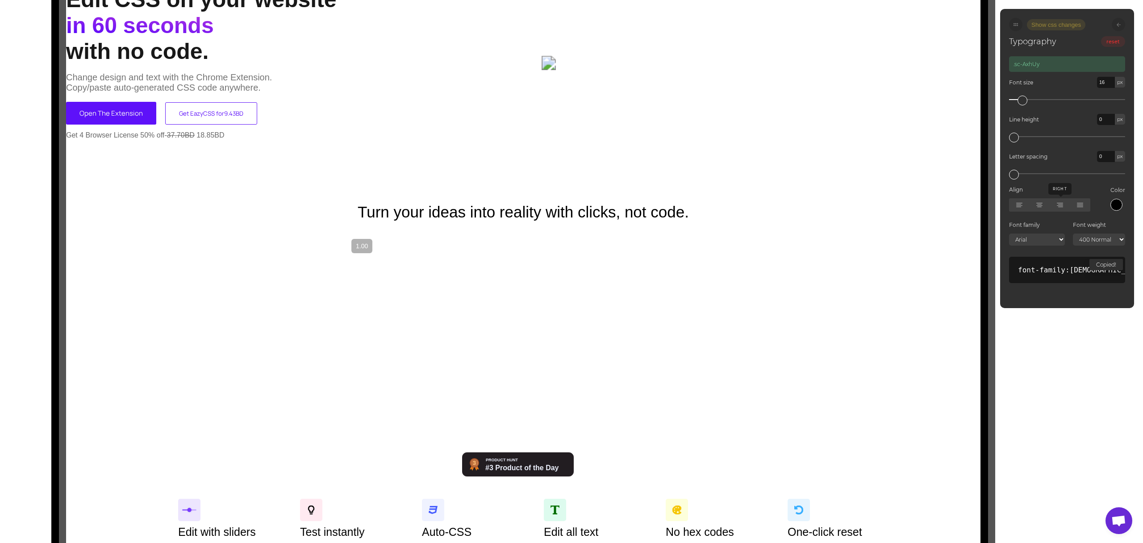
click at [1061, 205] on icon at bounding box center [1060, 205] width 6 height 0
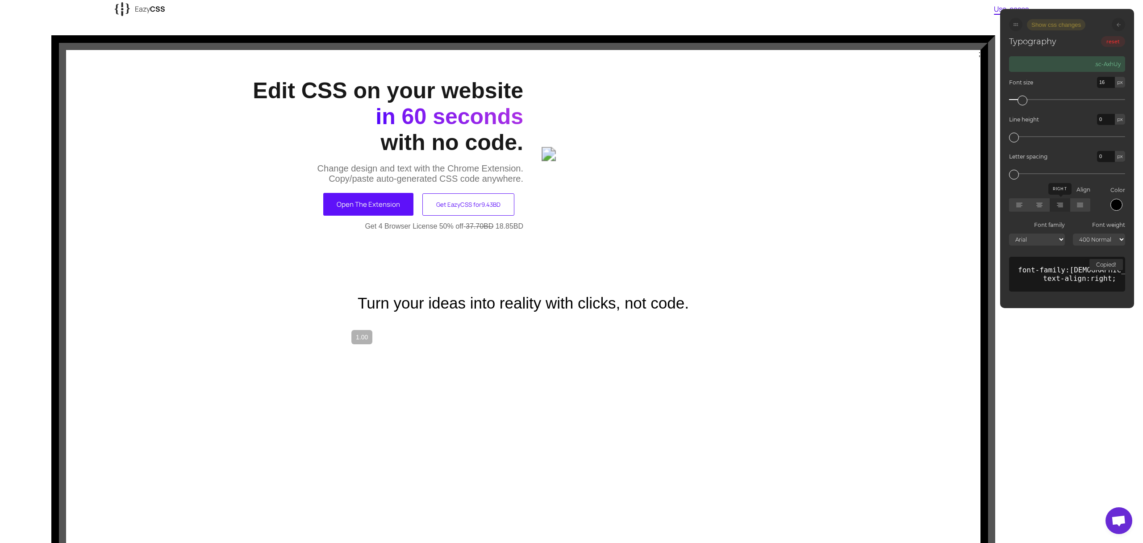
scroll to position [0, 0]
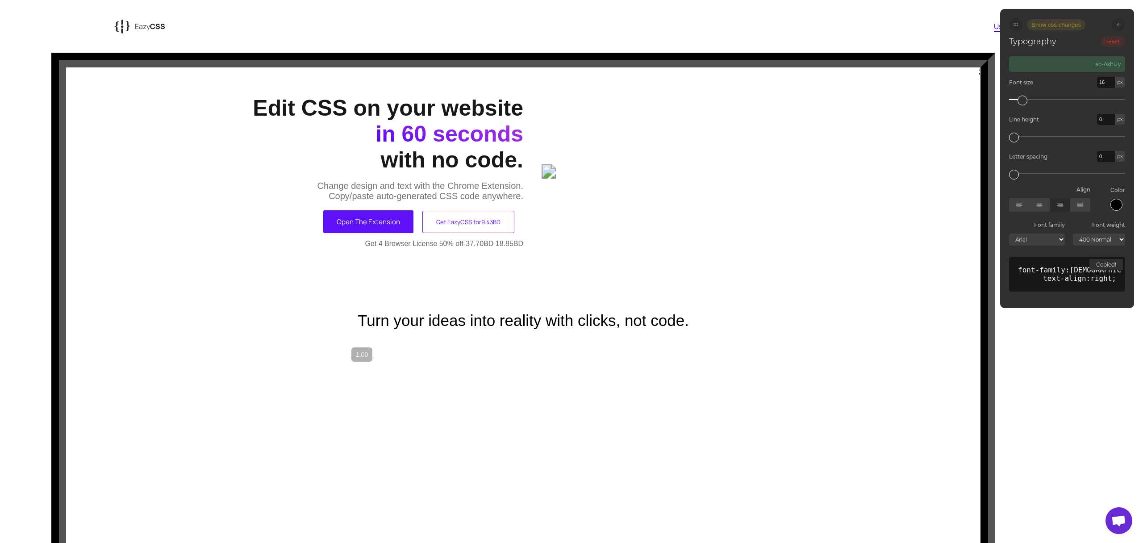
click at [1017, 25] on icon at bounding box center [1016, 24] width 4 height 4
drag, startPoint x: 1015, startPoint y: 27, endPoint x: 1085, endPoint y: 29, distance: 69.7
click at [1016, 27] on div at bounding box center [1015, 24] width 13 height 13
click at [1118, 25] on icon at bounding box center [1119, 25] width 4 height 4
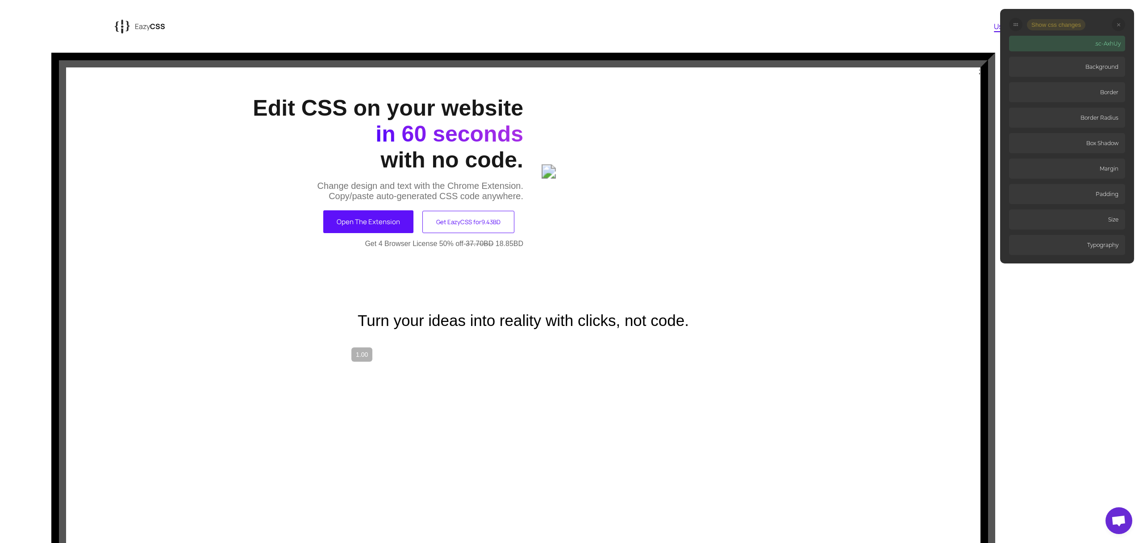
click at [1096, 220] on p "Size" at bounding box center [1067, 219] width 116 height 20
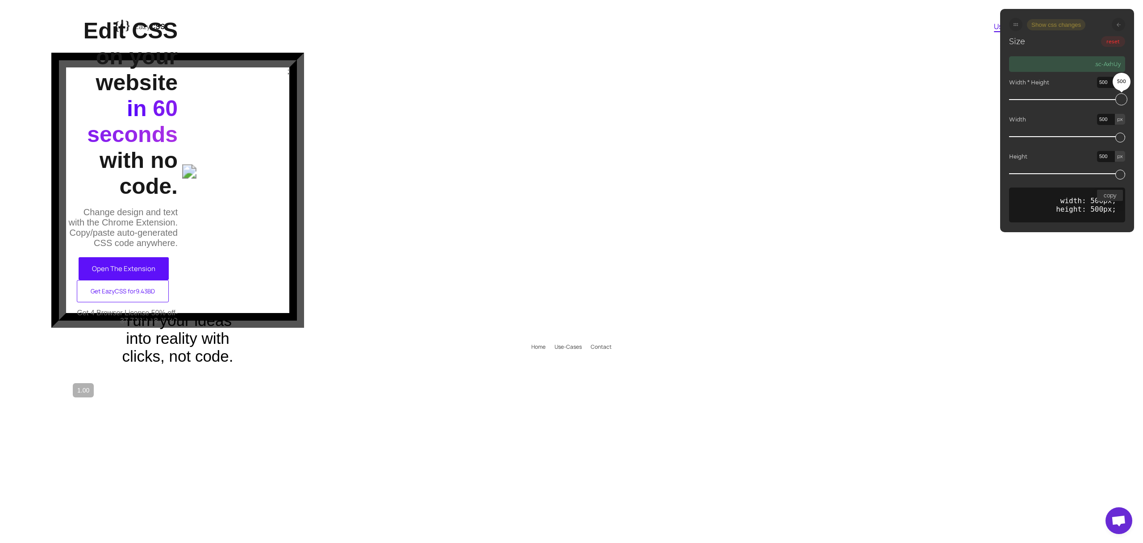
drag, startPoint x: 1018, startPoint y: 102, endPoint x: 1136, endPoint y: 107, distance: 118.5
click at [1136, 107] on div "{ { Eazy CSS Use-cases ; Edit CSS on your website in 60 seconds with no code. C…" at bounding box center [571, 191] width 1143 height 348
click at [1106, 196] on button "copy" at bounding box center [1110, 195] width 26 height 11
click at [1069, 205] on pre "height: 500px;" at bounding box center [1067, 209] width 98 height 8
click at [1111, 42] on button "reset" at bounding box center [1113, 41] width 20 height 9
